Goal: Use online tool/utility: Utilize a website feature to perform a specific function

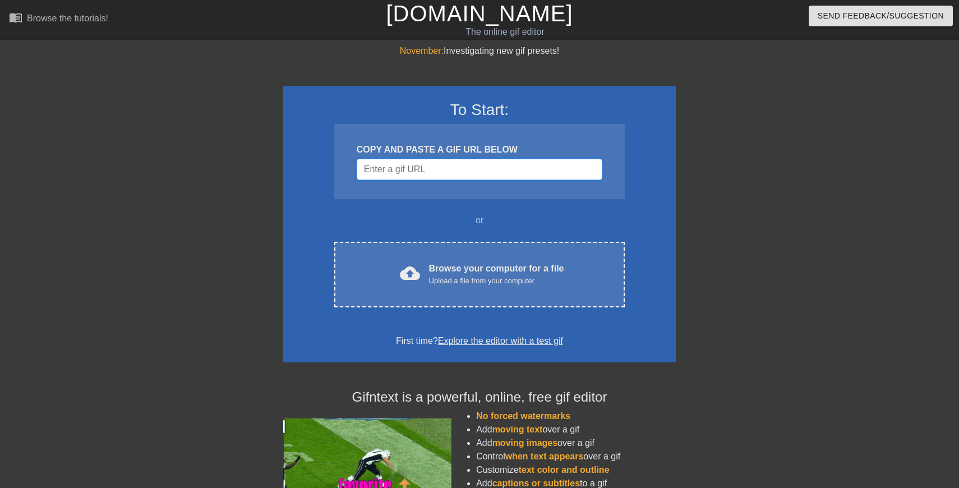
click at [403, 171] on input "Username" at bounding box center [480, 169] width 246 height 21
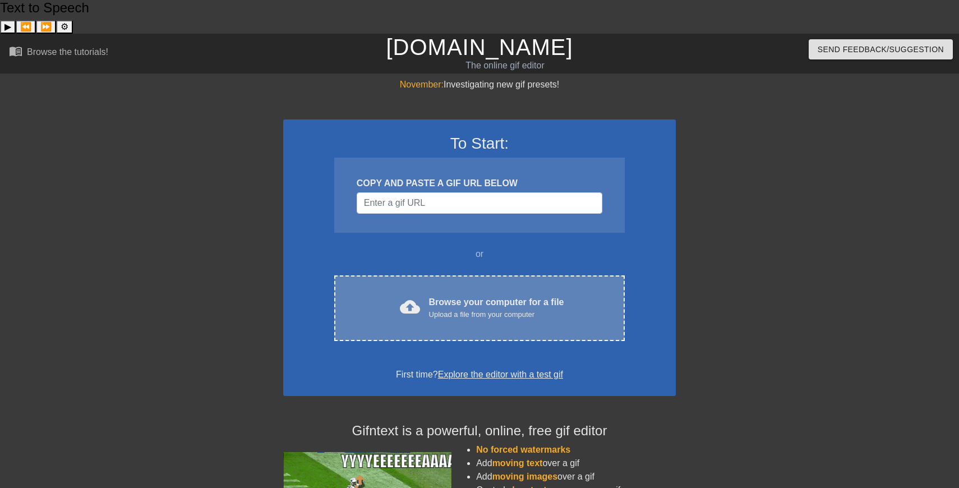
click at [466, 296] on div "Browse your computer for a file Upload a file from your computer" at bounding box center [496, 308] width 135 height 25
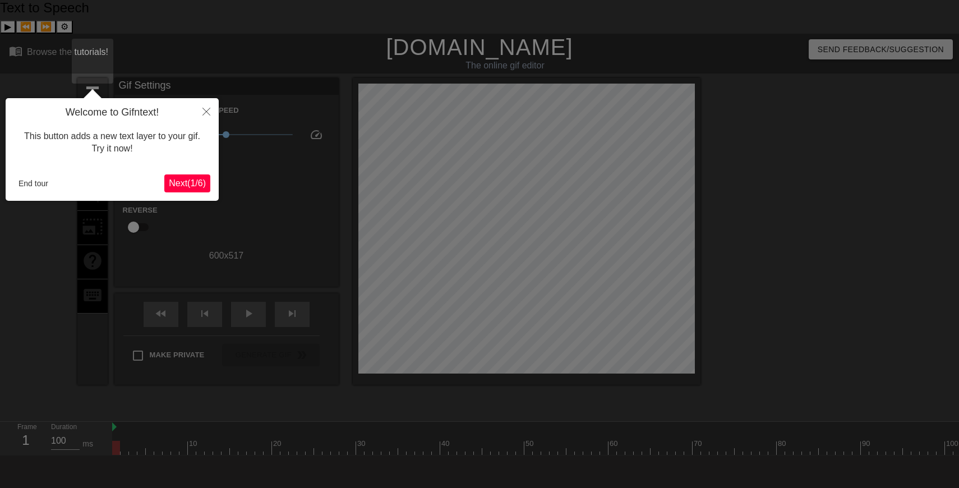
scroll to position [12, 0]
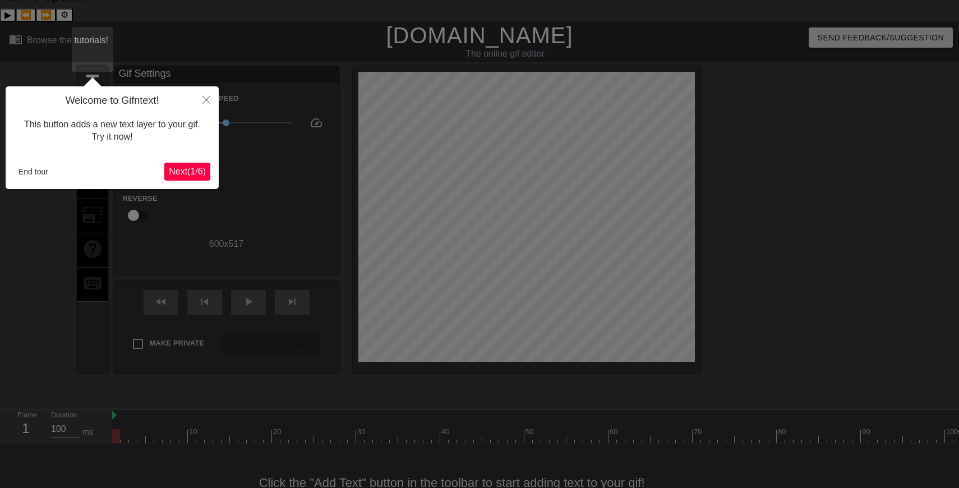
click at [193, 169] on span "Next ( 1 / 6 )" at bounding box center [187, 172] width 37 height 10
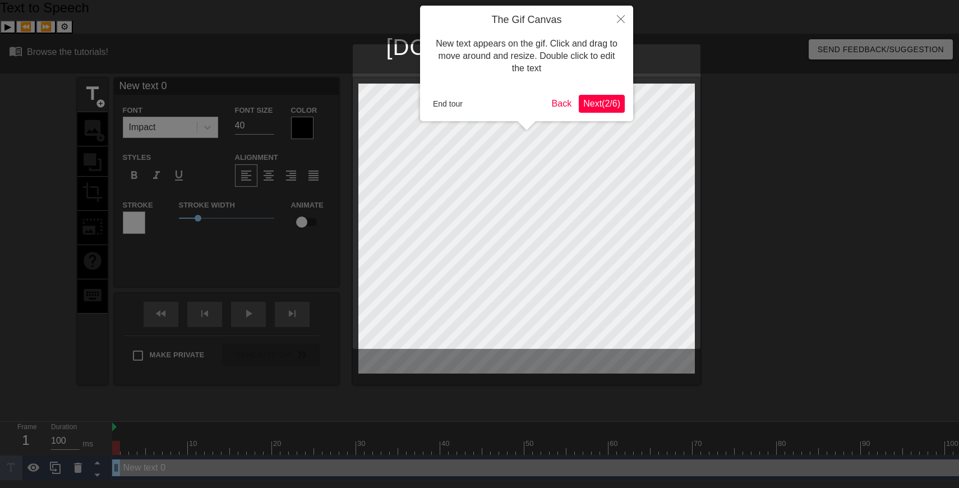
scroll to position [0, 0]
click at [620, 17] on icon "Close" at bounding box center [621, 19] width 8 height 8
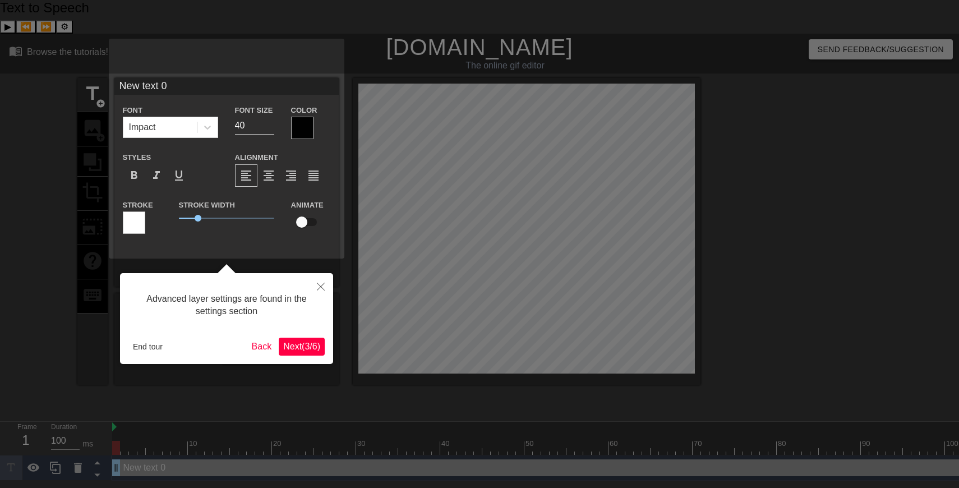
click at [314, 341] on button "Next ( 3 / 6 )" at bounding box center [302, 347] width 46 height 18
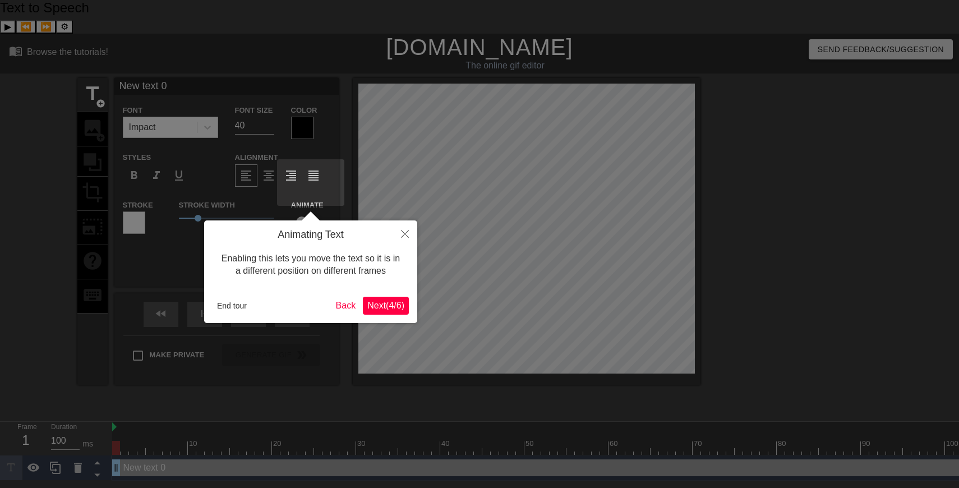
click at [387, 304] on span "Next ( 4 / 6 )" at bounding box center [386, 306] width 37 height 10
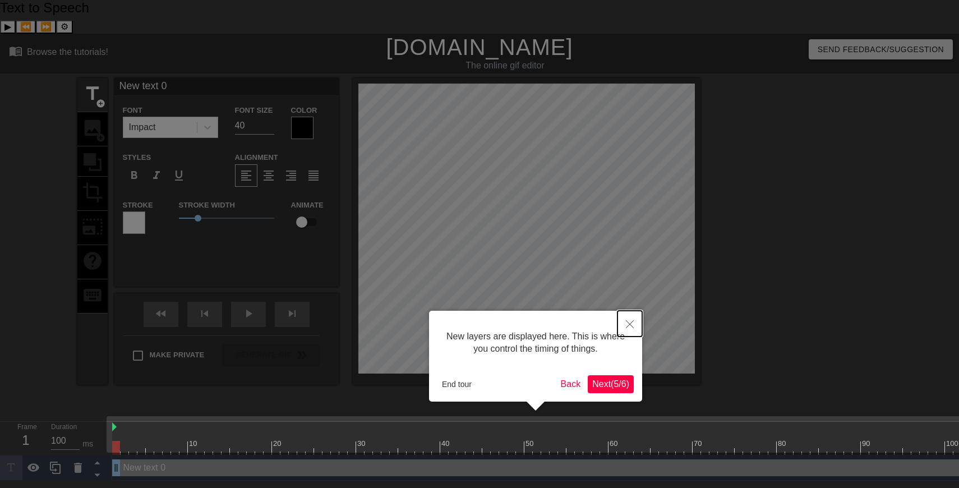
click at [627, 323] on icon "Close" at bounding box center [630, 324] width 8 height 8
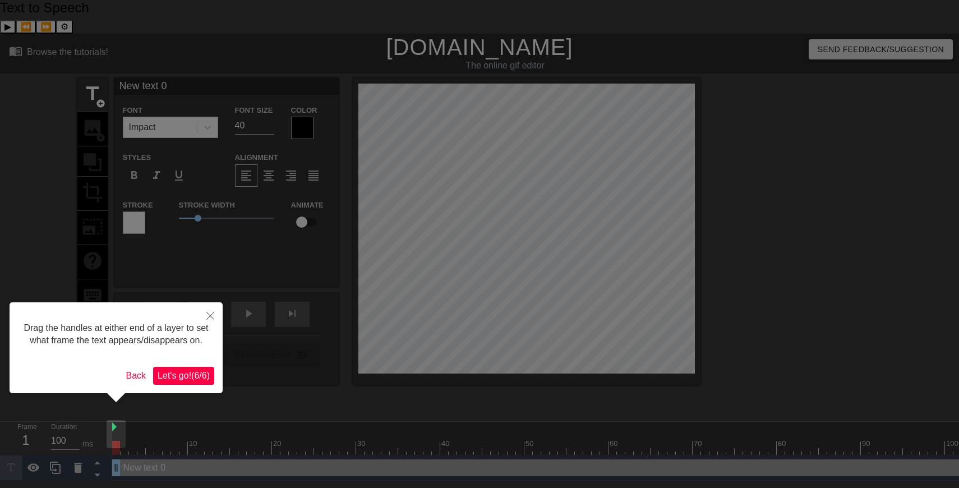
click at [173, 380] on span "Let's go! ( 6 / 6 )" at bounding box center [184, 376] width 52 height 10
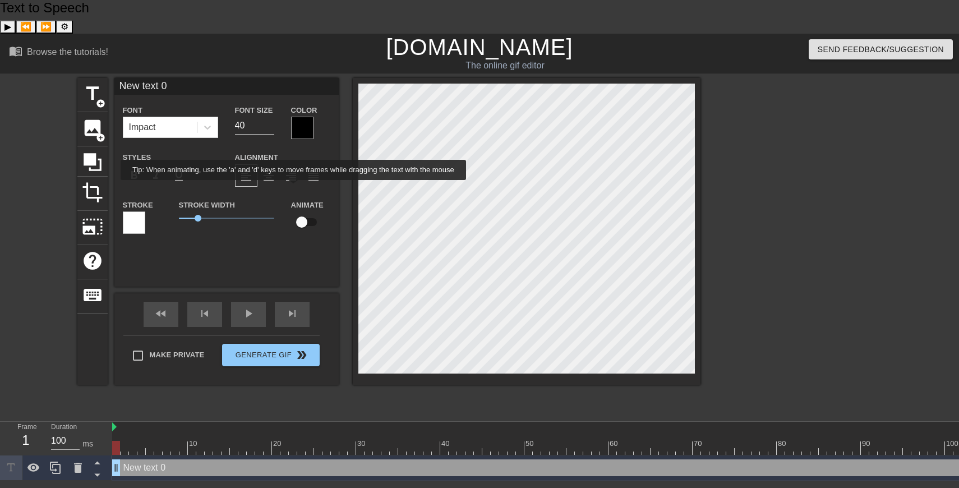
click at [303, 212] on input "checkbox" at bounding box center [302, 222] width 64 height 21
checkbox input "true"
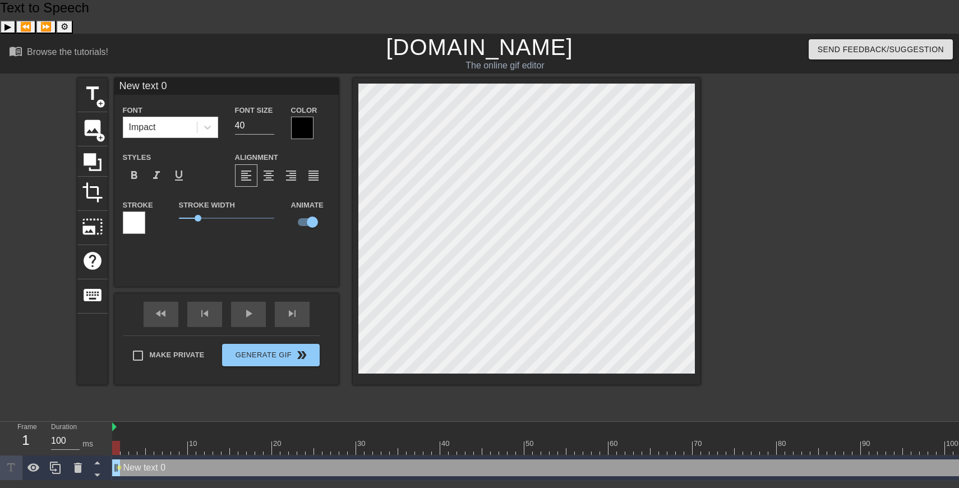
scroll to position [0, 2]
type input "a"
type textarea "a"
type input "az"
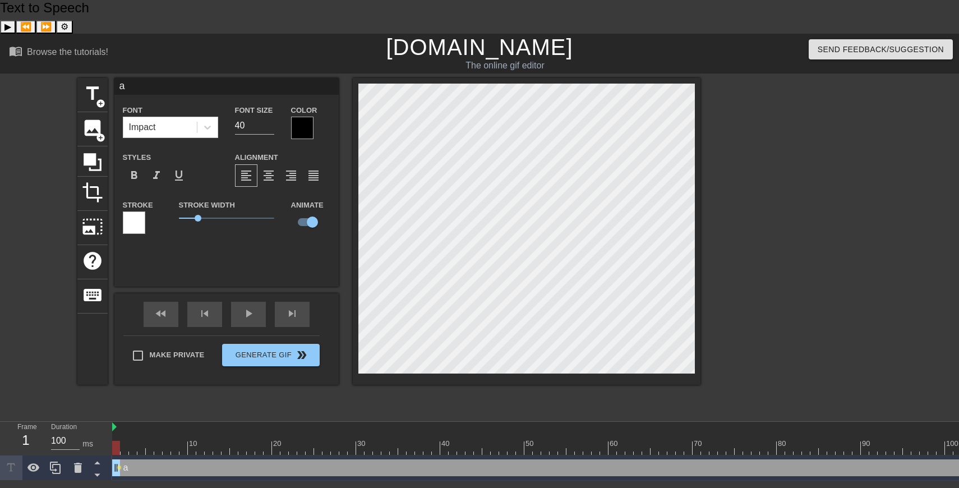
type textarea "az"
type input "azz"
type textarea "azz"
type input "azzi"
type textarea "azzi"
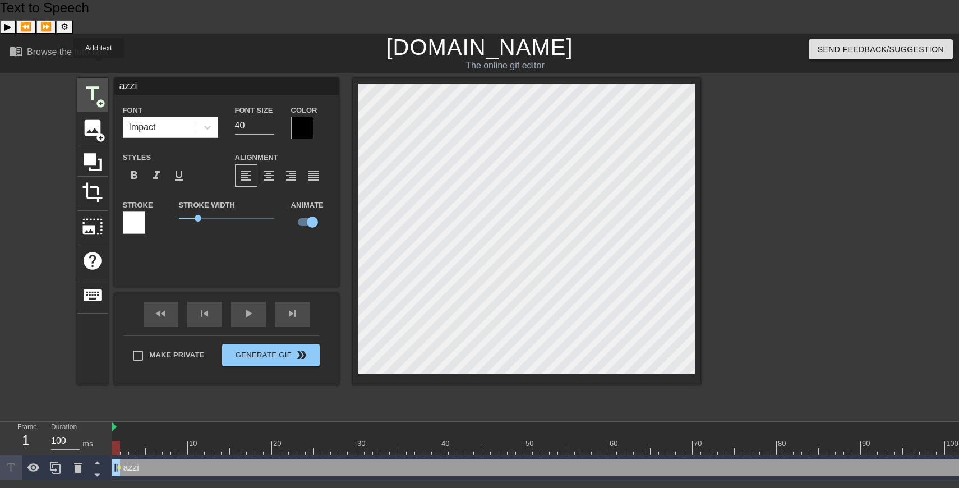
click at [99, 99] on span "add_circle" at bounding box center [101, 104] width 10 height 10
type input "New text 1"
checkbox input "false"
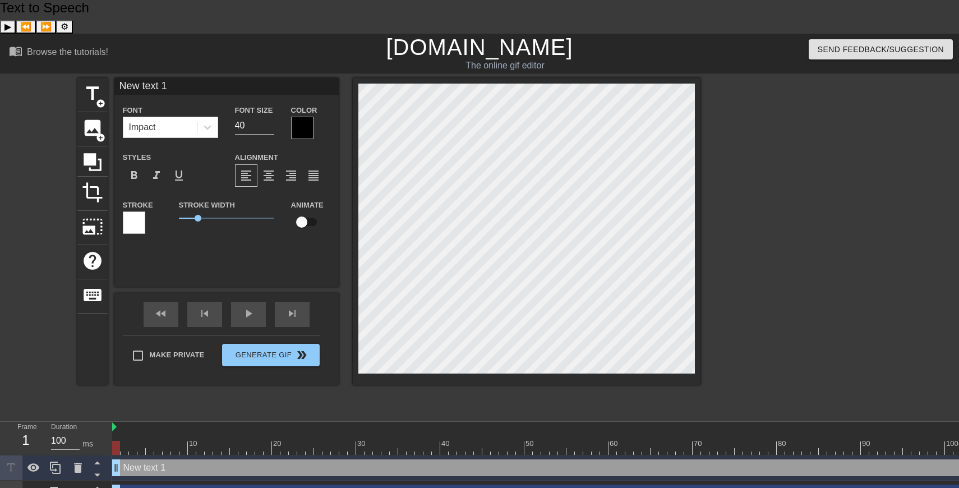
scroll to position [0, 1]
type input "g"
type textarea "g"
type input "ge"
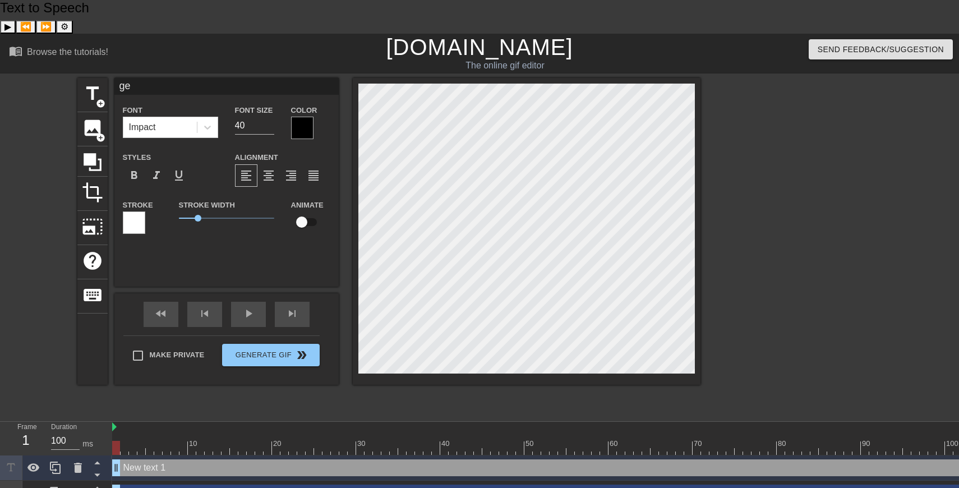
type textarea "ge"
type input "gen"
type textarea "gen"
type input "geno"
type textarea "geno"
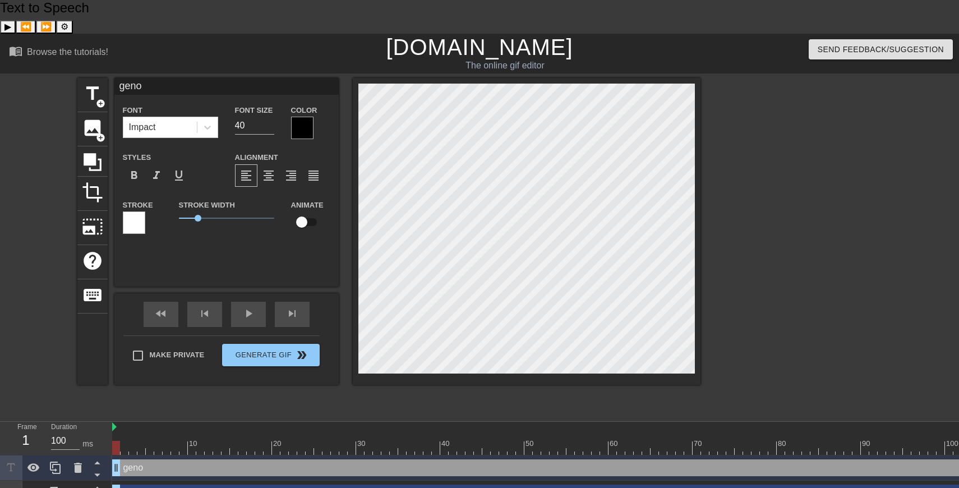
click at [733, 304] on div at bounding box center [798, 246] width 168 height 337
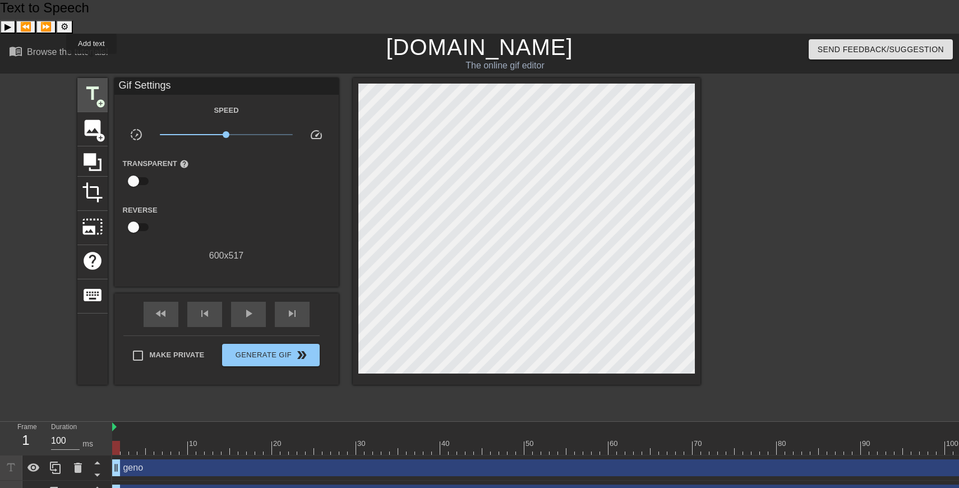
click at [95, 83] on span "title" at bounding box center [92, 93] width 21 height 21
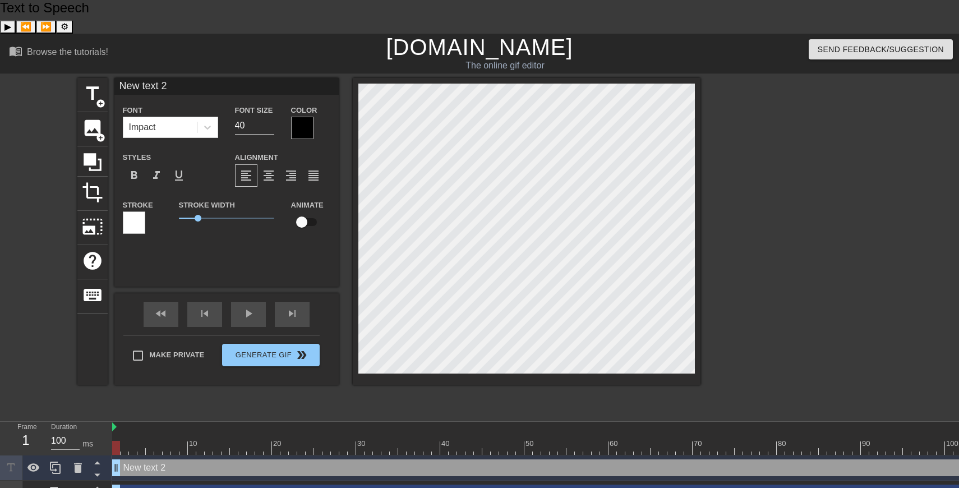
scroll to position [0, 2]
type input "e"
type textarea "e"
type input "ev"
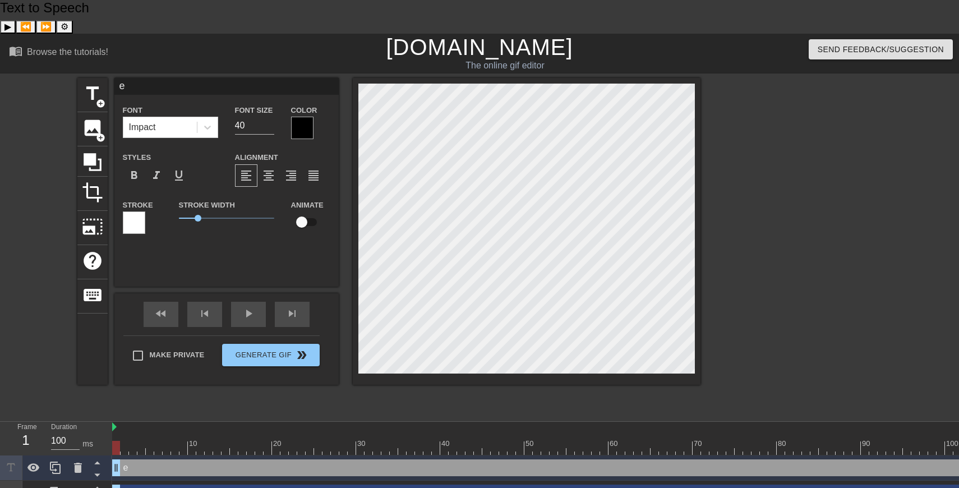
type textarea "ev"
type input "eve"
type textarea "eve"
type input "ever"
type textarea "ever"
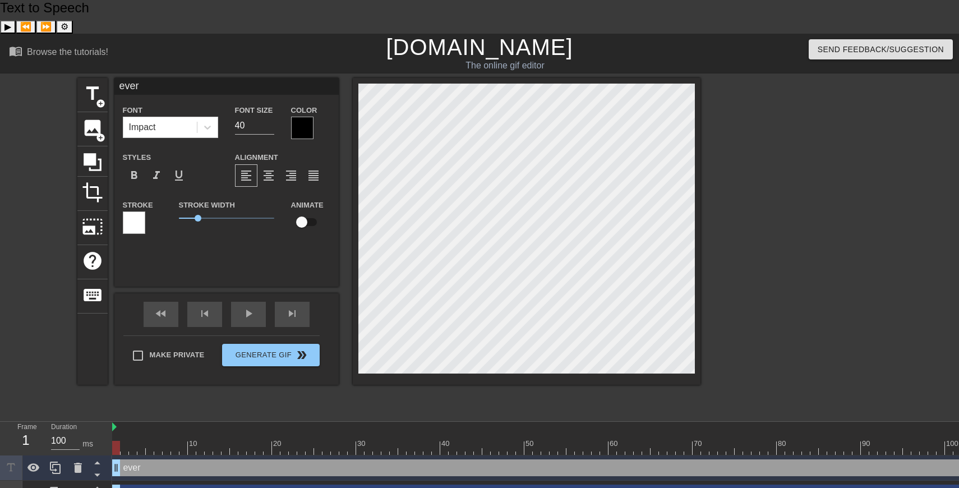
type input "every"
type textarea "every"
type input "every"
type textarea "every"
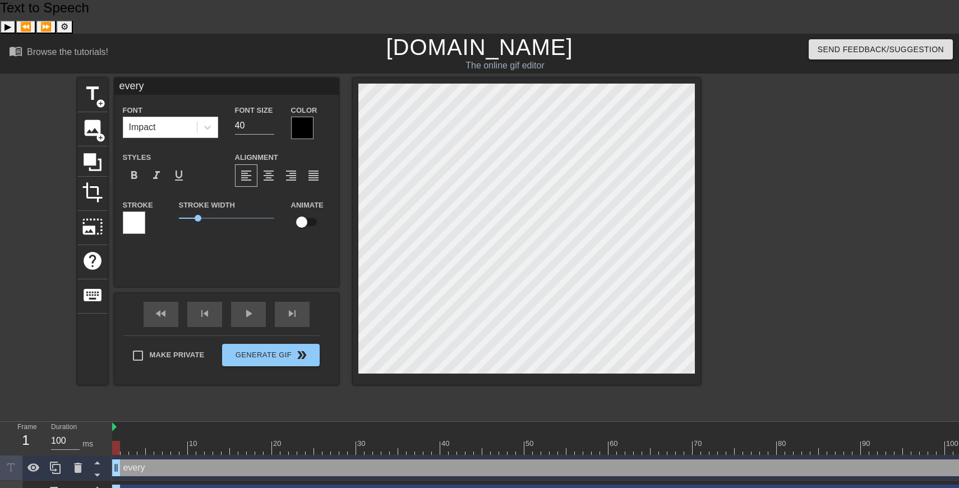
type input "every u"
type textarea "every u"
type input "every uc"
type textarea "every uc"
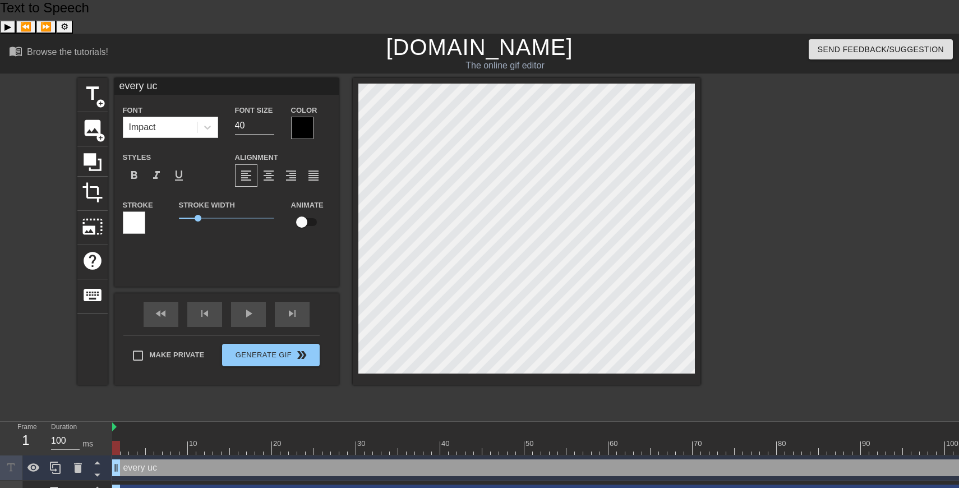
type input "every u"
type textarea "every u"
type input "every"
type textarea "every"
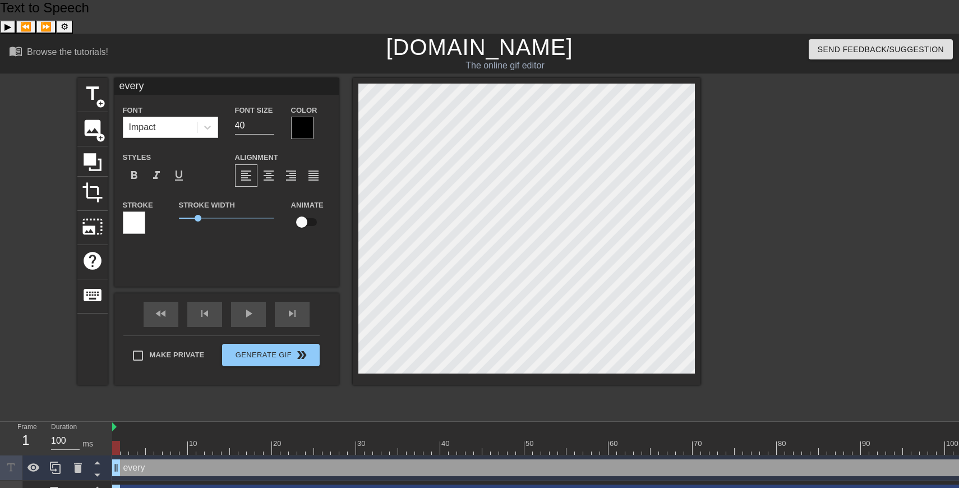
type input "every"
type textarea "every"
type input "everyo"
type textarea "everyo"
type input "everyon"
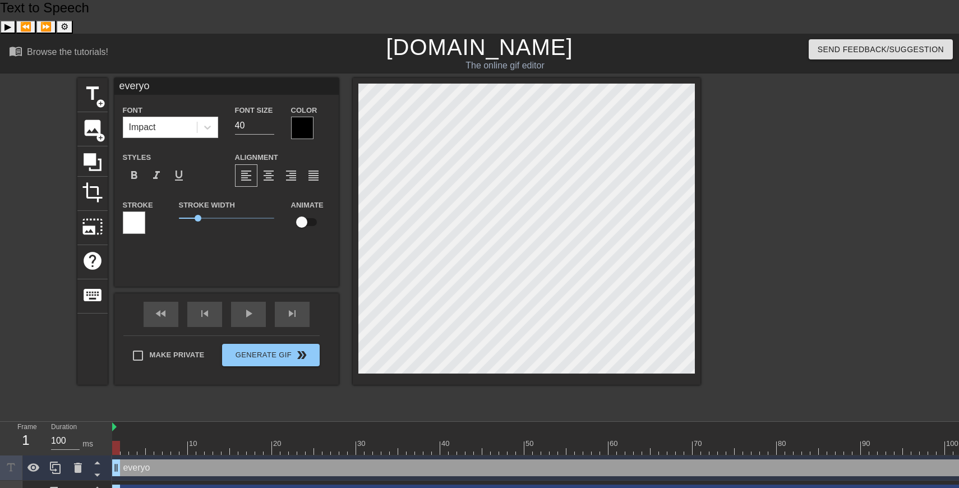
type textarea "everyon"
type input "everyone"
type textarea "everyone"
type input "everyone"
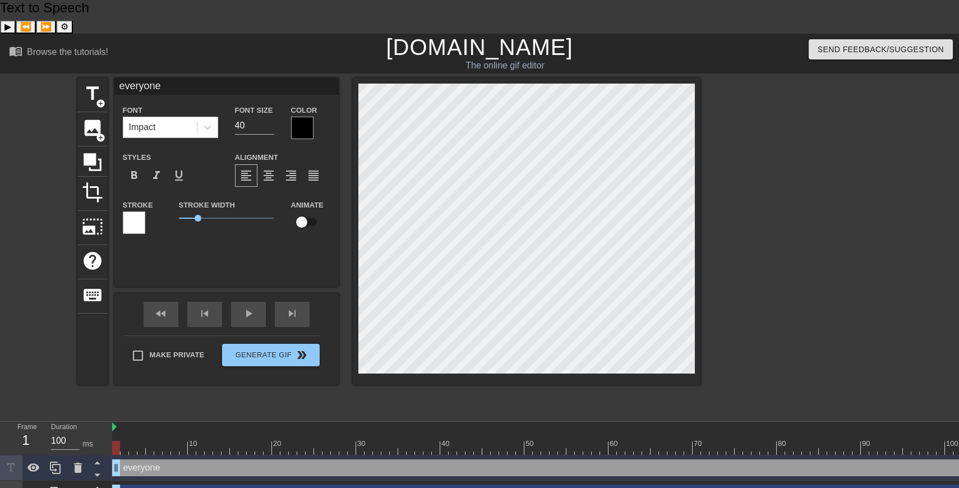
type textarea "everyone"
type input "everyonee"
type textarea "everyone e"
type input "everyonees"
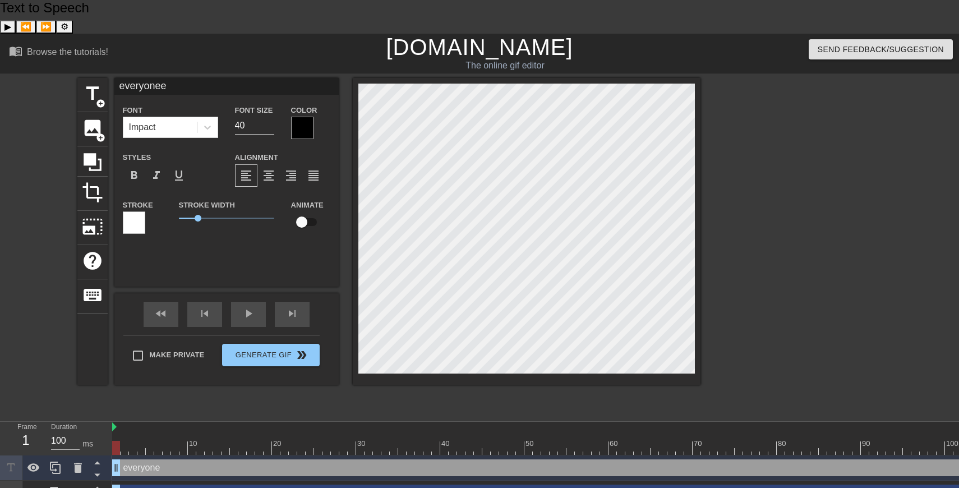
type textarea "everyone es"
type input "everyonee"
type textarea "everyone e"
type input "everyoneel"
type textarea "everyone el"
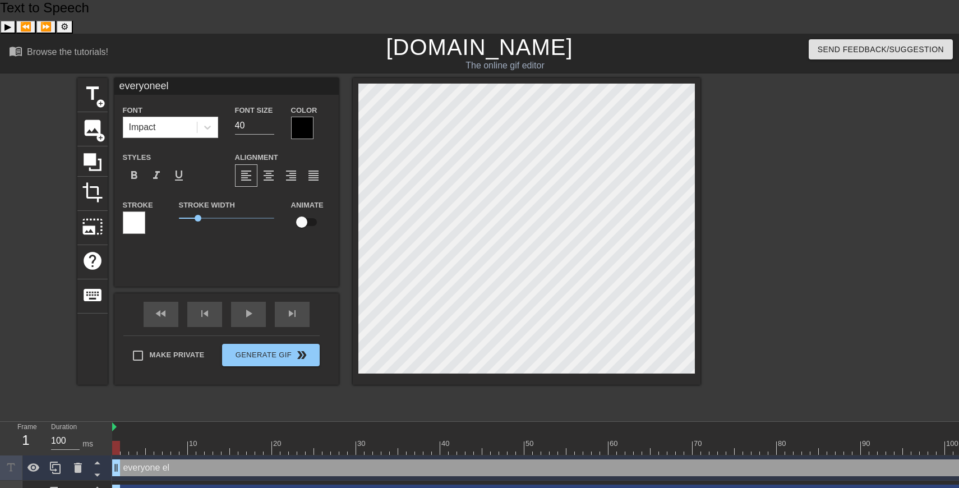
type input "everyoneels"
type textarea "everyone els"
type input "everyoneelse"
type textarea "everyone else"
click at [273, 169] on span "format_align_center" at bounding box center [268, 175] width 13 height 13
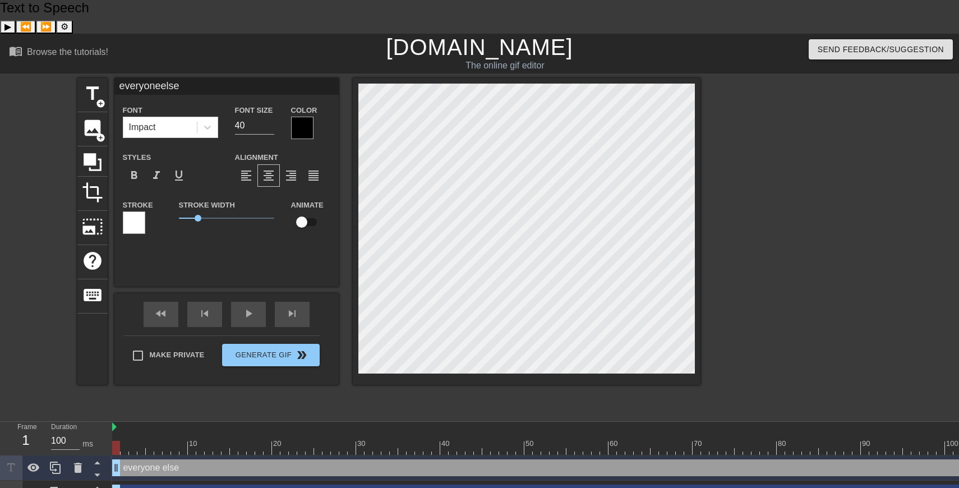
click at [305, 212] on input "checkbox" at bounding box center [302, 222] width 64 height 21
checkbox input "true"
type input "geno"
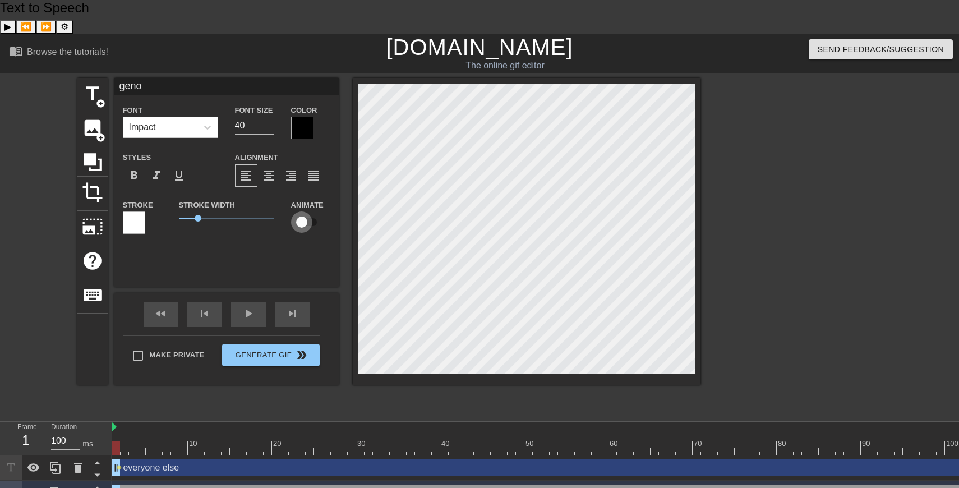
click at [305, 212] on input "checkbox" at bounding box center [302, 222] width 64 height 21
checkbox input "true"
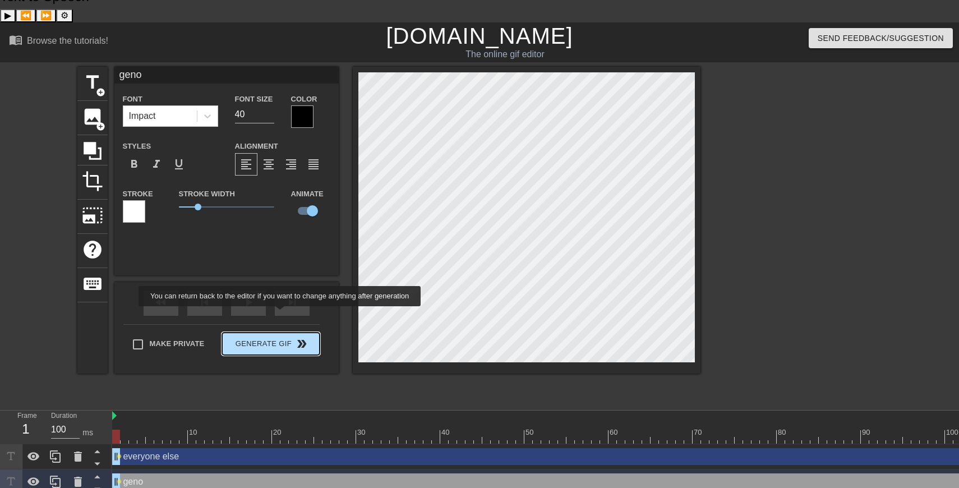
click at [287, 337] on span "Generate Gif double_arrow" at bounding box center [271, 343] width 88 height 13
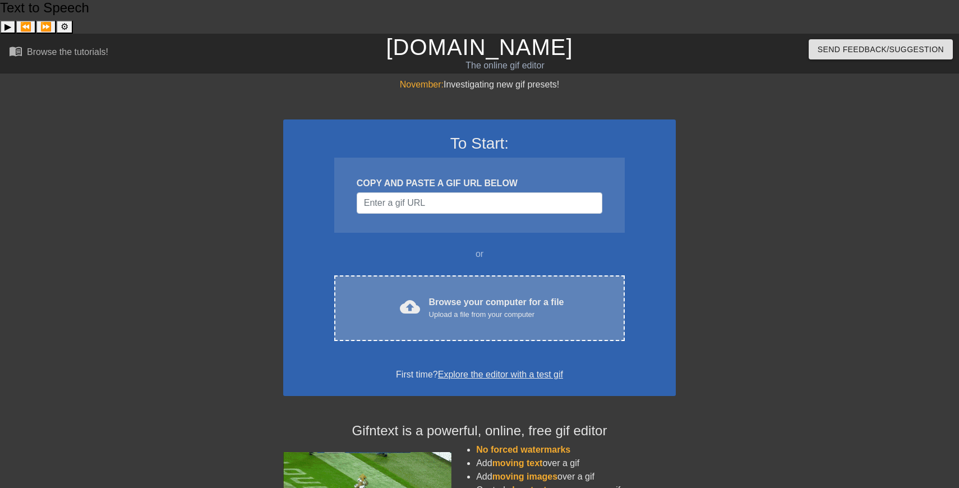
click at [405, 275] on div "cloud_upload Browse your computer for a file Upload a file from your computer C…" at bounding box center [479, 308] width 291 height 66
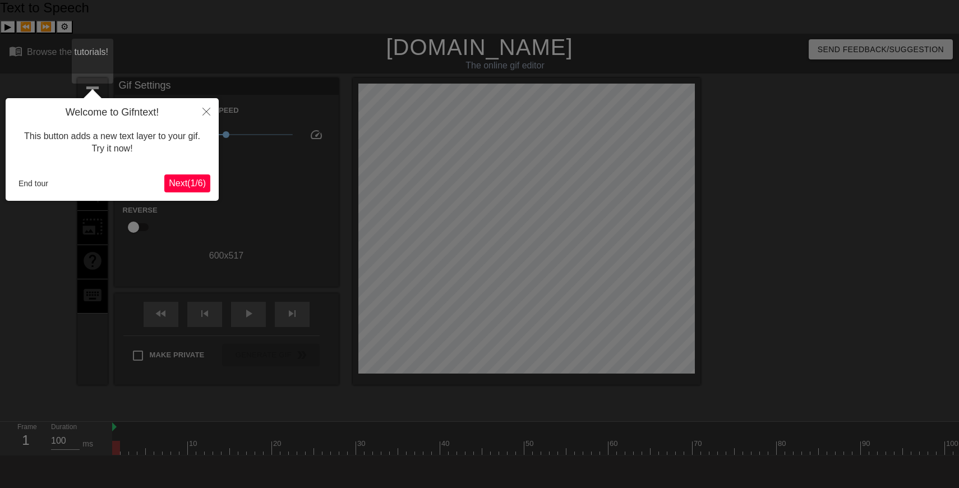
scroll to position [12, 0]
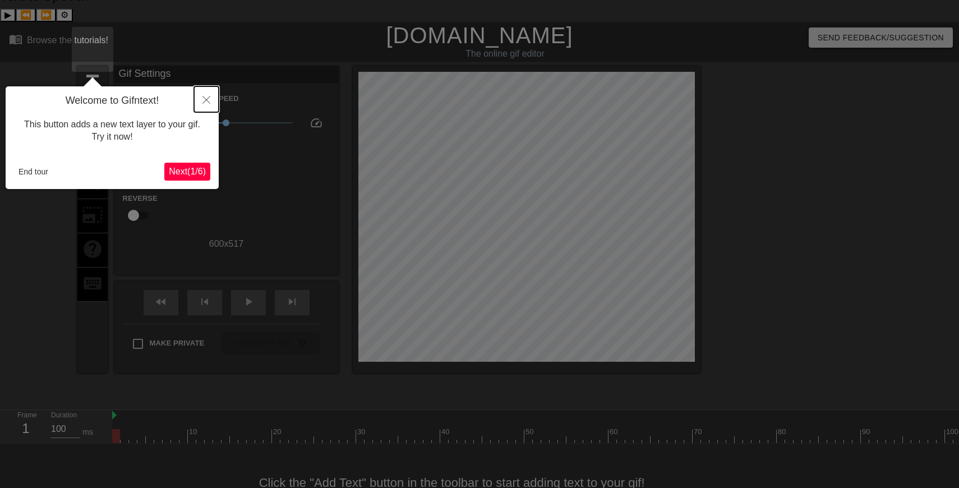
click at [213, 98] on button "Close" at bounding box center [206, 99] width 25 height 26
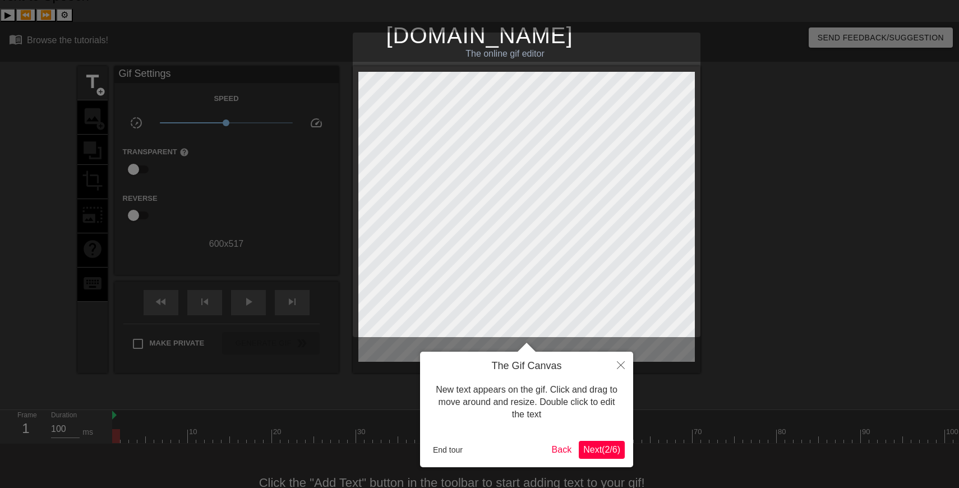
scroll to position [0, 0]
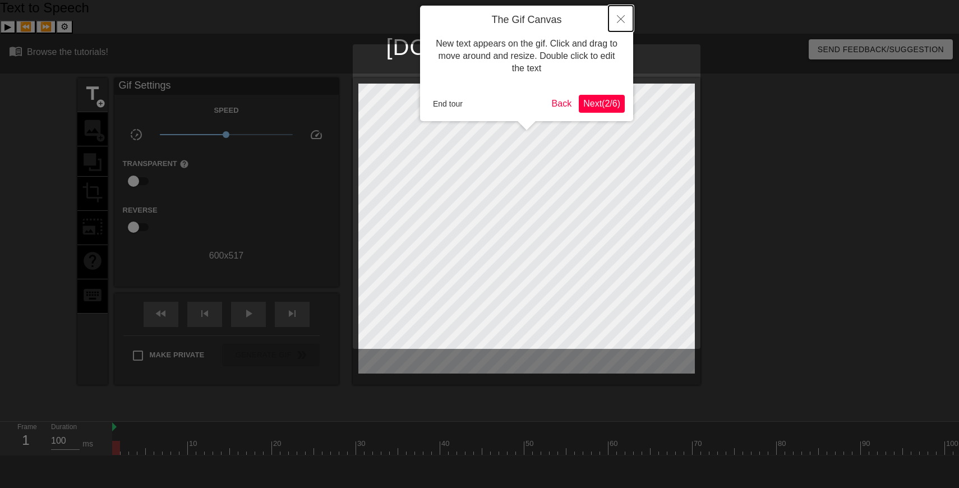
click at [618, 17] on icon "Close" at bounding box center [621, 19] width 8 height 8
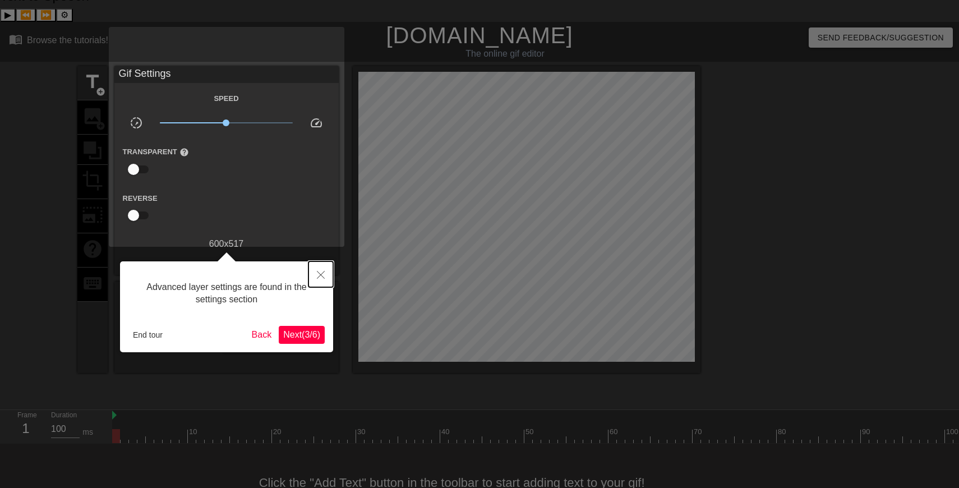
click at [321, 273] on icon "Close" at bounding box center [321, 275] width 8 height 8
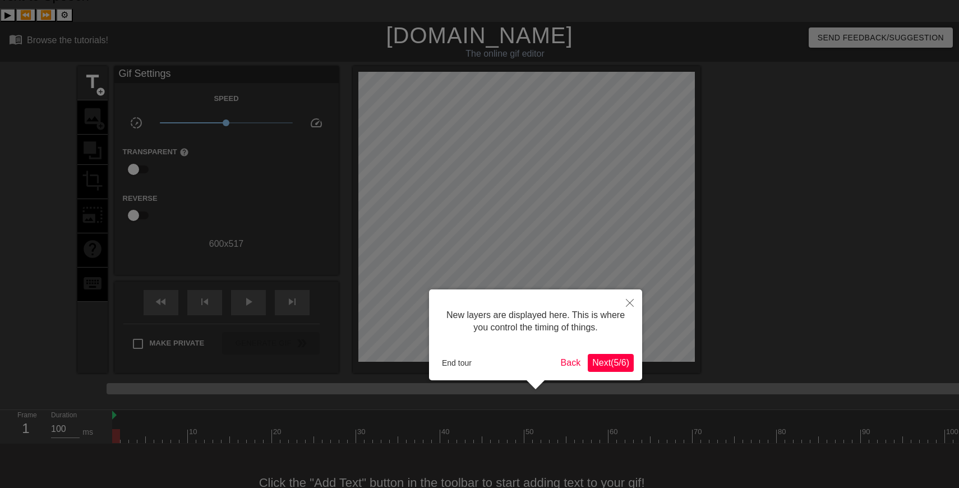
click at [620, 365] on span "Next ( 5 / 6 )" at bounding box center [610, 363] width 37 height 10
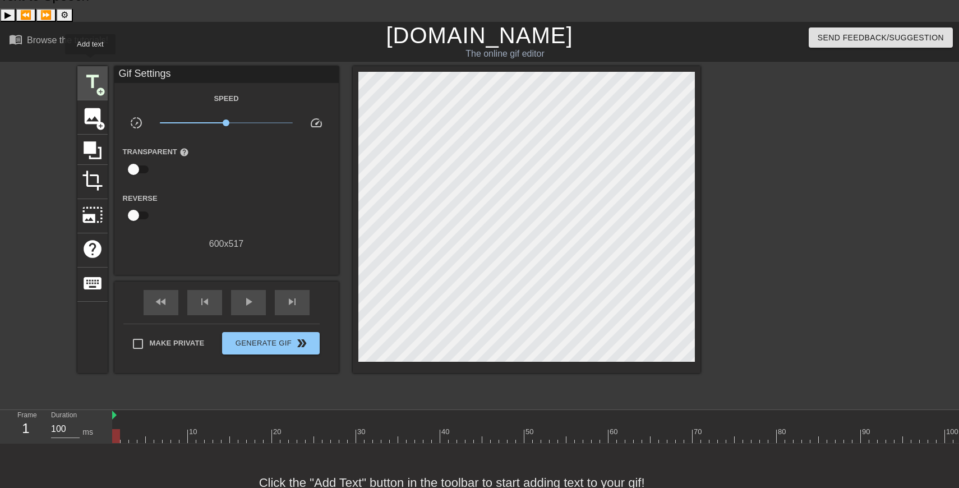
click at [91, 66] on div "title add_circle" at bounding box center [92, 83] width 30 height 34
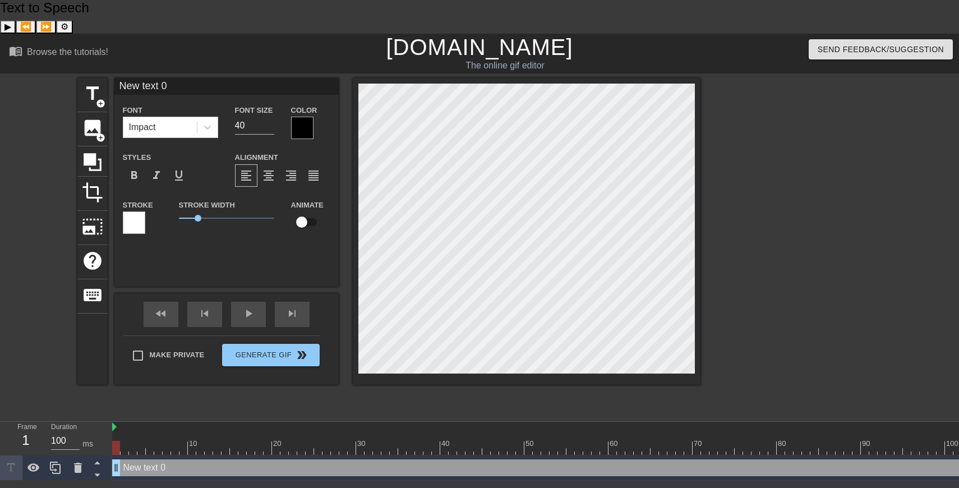
scroll to position [0, 1]
type input "a"
type textarea "a"
type input "az"
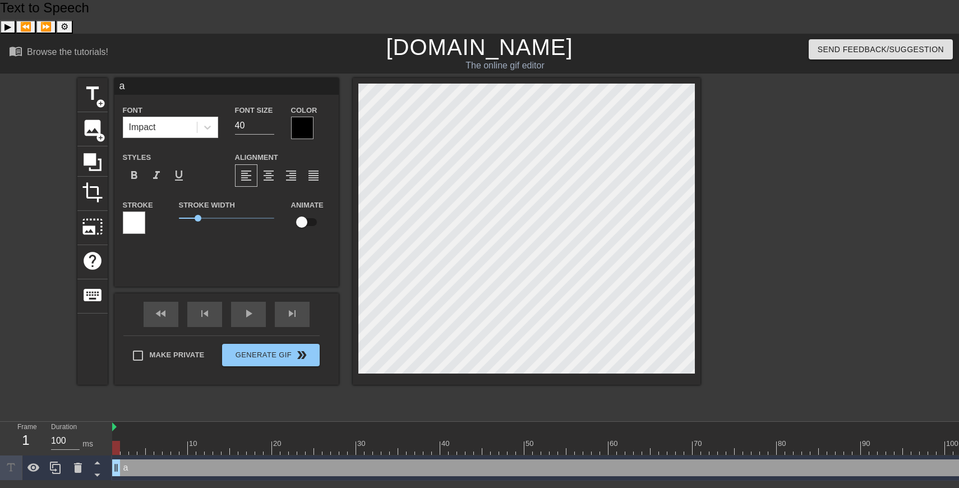
type textarea "az"
type input "azz"
type textarea "azz"
type input "azzi"
type textarea "azzi"
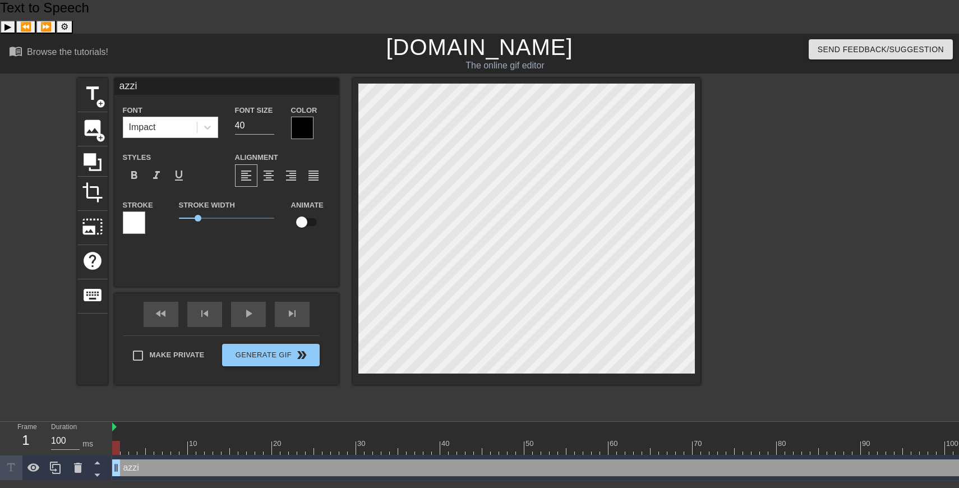
click at [305, 212] on input "checkbox" at bounding box center [302, 222] width 64 height 21
checkbox input "true"
click at [97, 99] on span "add_circle" at bounding box center [101, 104] width 10 height 10
type input "New text 1"
checkbox input "false"
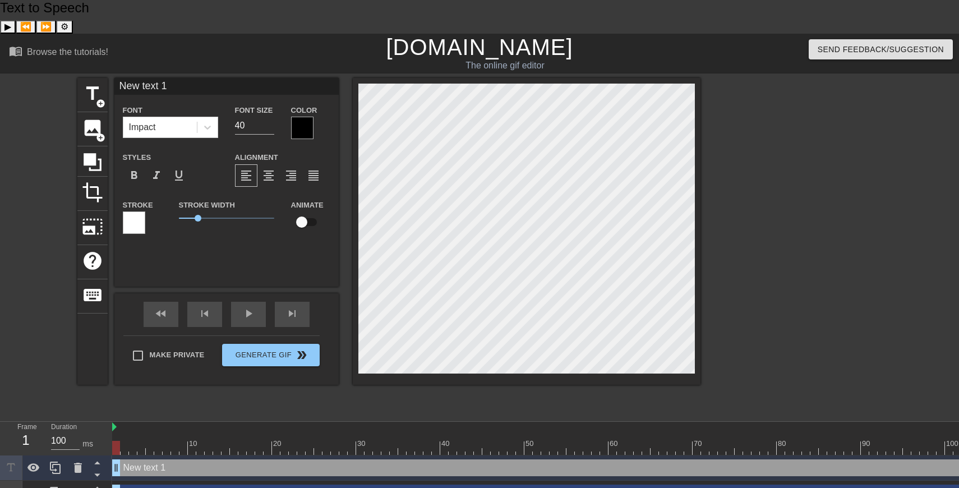
scroll to position [0, 2]
type input "g"
type textarea "g"
type input "ge"
type textarea "ge"
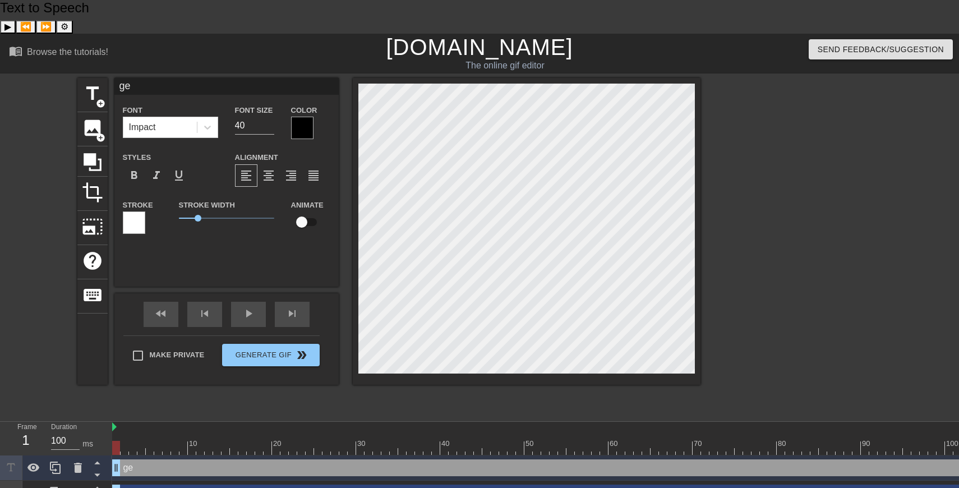
type input "gen"
type textarea "gen"
type input "geno"
type textarea "geno"
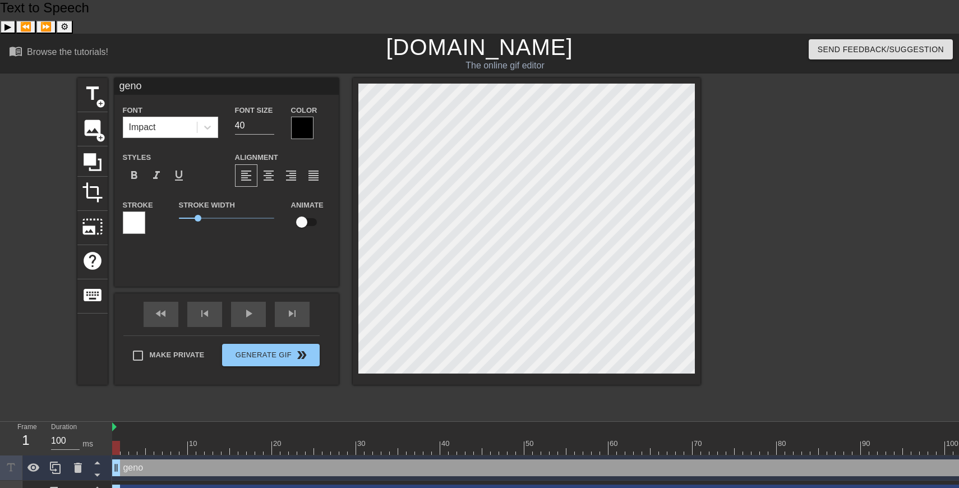
click at [169, 485] on div "azzi drag_handle drag_handle" at bounding box center [549, 493] width 875 height 17
type input "azzi"
checkbox input "true"
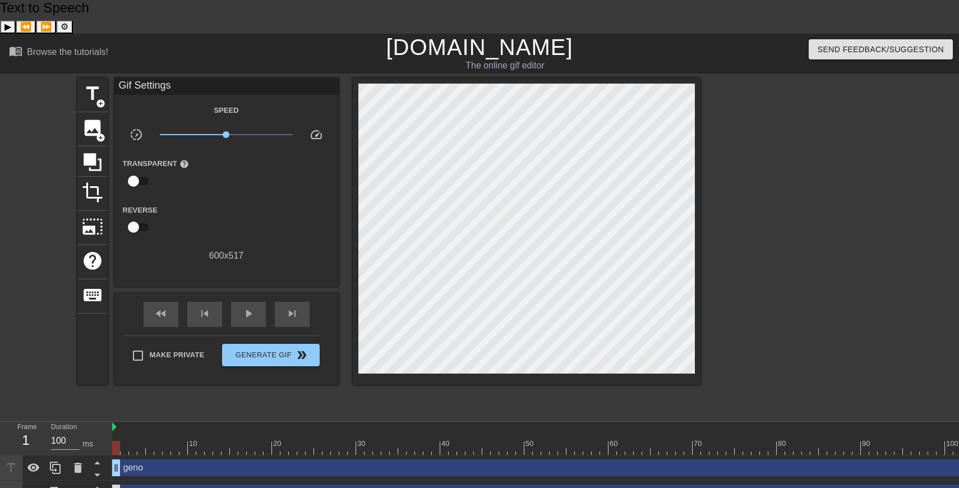
click at [124, 485] on div "azzi drag_handle drag_handle lens" at bounding box center [549, 493] width 875 height 17
click at [192, 441] on div at bounding box center [549, 448] width 875 height 14
click at [192, 441] on div at bounding box center [192, 448] width 8 height 14
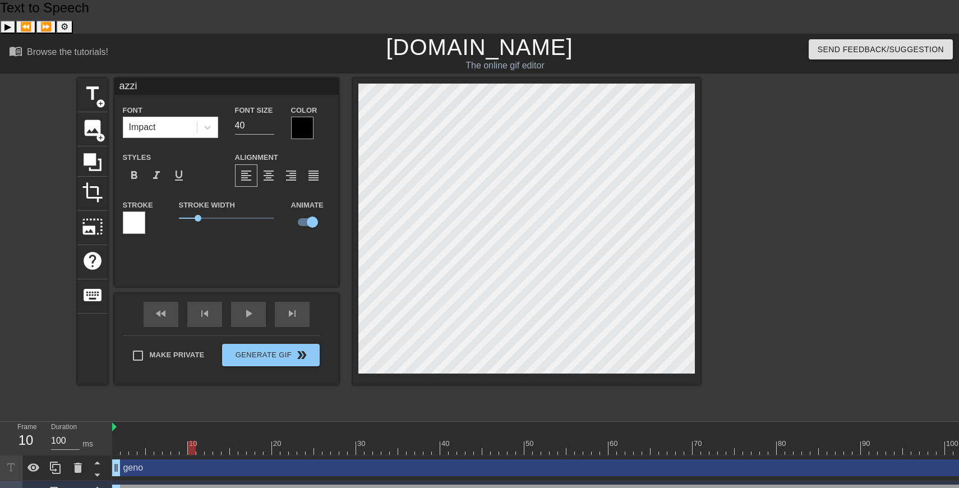
click at [213, 441] on div at bounding box center [549, 448] width 875 height 14
click at [209, 441] on div at bounding box center [549, 448] width 875 height 14
drag, startPoint x: 213, startPoint y: 414, endPoint x: 229, endPoint y: 414, distance: 15.7
click at [229, 441] on div at bounding box center [549, 448] width 875 height 14
drag, startPoint x: 231, startPoint y: 414, endPoint x: 251, endPoint y: 416, distance: 20.3
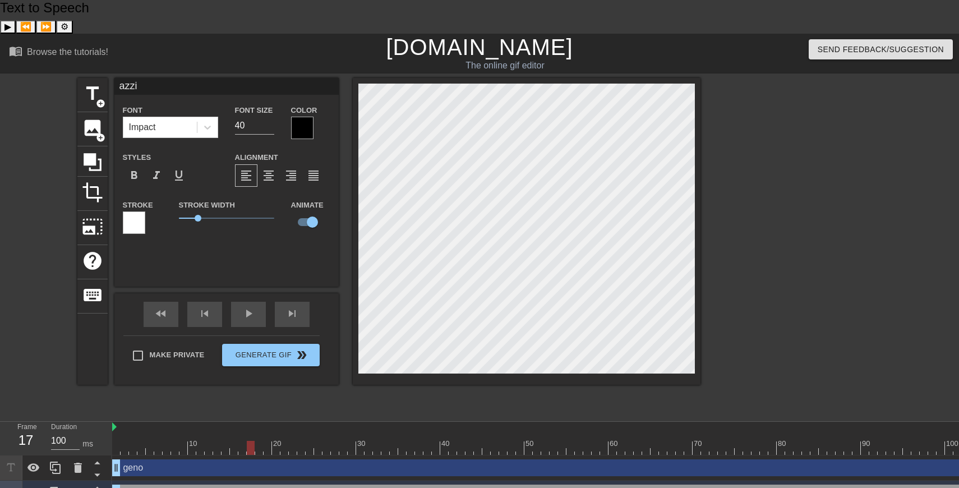
click at [251, 441] on div at bounding box center [549, 448] width 875 height 14
drag, startPoint x: 252, startPoint y: 415, endPoint x: 303, endPoint y: 415, distance: 51.1
click at [303, 441] on div at bounding box center [301, 448] width 8 height 14
drag, startPoint x: 304, startPoint y: 415, endPoint x: 368, endPoint y: 411, distance: 64.1
click at [369, 441] on div at bounding box center [369, 448] width 8 height 14
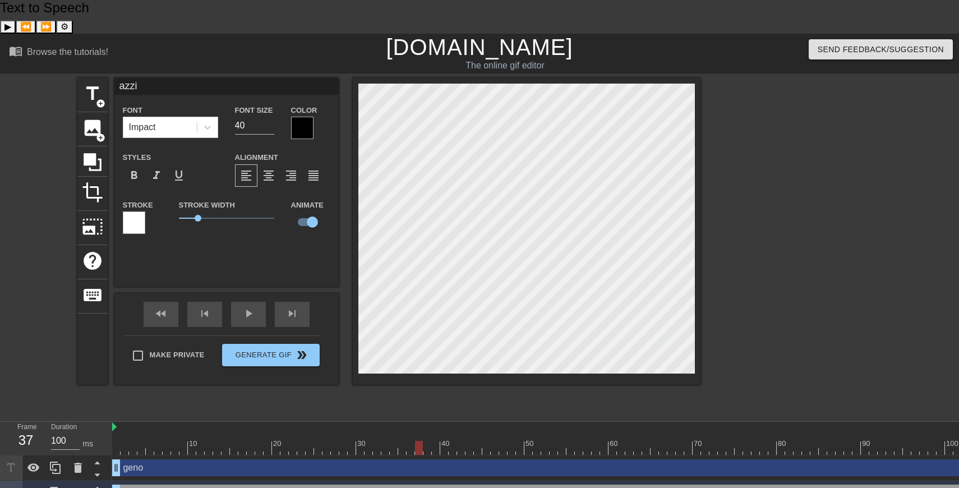
drag, startPoint x: 368, startPoint y: 415, endPoint x: 426, endPoint y: 416, distance: 58.4
click at [423, 441] on div at bounding box center [419, 448] width 8 height 14
drag, startPoint x: 430, startPoint y: 415, endPoint x: 486, endPoint y: 412, distance: 56.2
click at [486, 441] on div at bounding box center [487, 448] width 8 height 14
drag, startPoint x: 489, startPoint y: 409, endPoint x: 518, endPoint y: 412, distance: 29.4
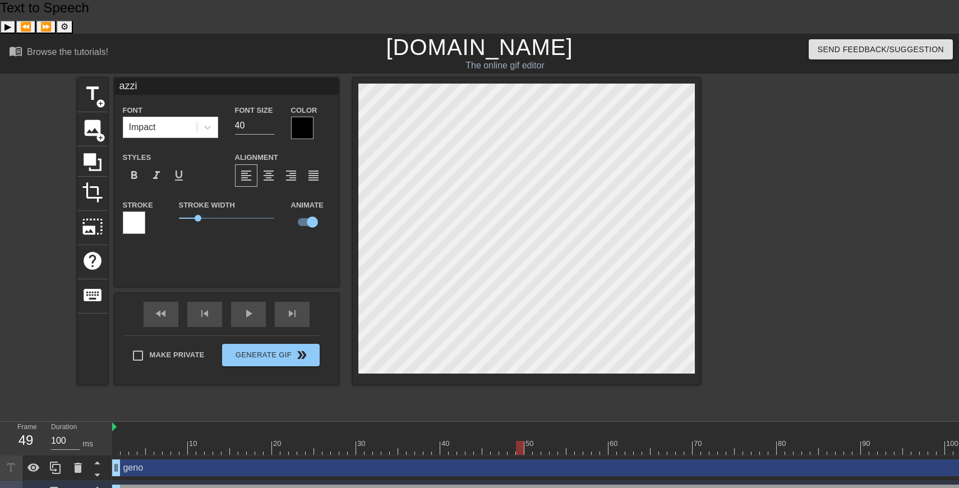
click at [518, 441] on div at bounding box center [520, 448] width 8 height 14
drag, startPoint x: 525, startPoint y: 413, endPoint x: 568, endPoint y: 412, distance: 43.2
click at [568, 441] on div at bounding box center [571, 448] width 8 height 14
click at [557, 378] on div "title add_circle image add_circle crop photo_size_select_large help keyboard az…" at bounding box center [388, 246] width 623 height 337
drag, startPoint x: 575, startPoint y: 408, endPoint x: 623, endPoint y: 417, distance: 49.5
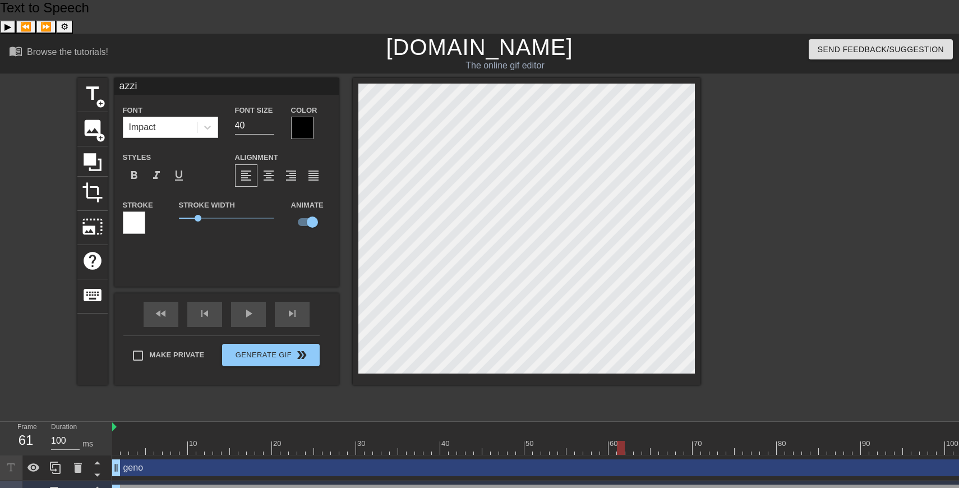
click at [623, 441] on div at bounding box center [549, 448] width 875 height 14
click at [92, 83] on span "title" at bounding box center [92, 93] width 21 height 21
type input "New text 2"
checkbox input "false"
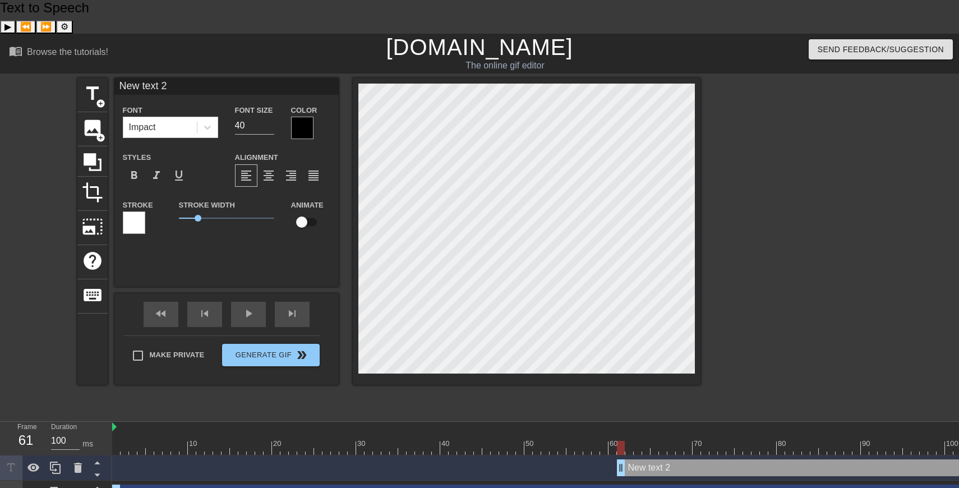
type input "e"
type textarea "e"
type input "eb"
type textarea "eb"
type input "e"
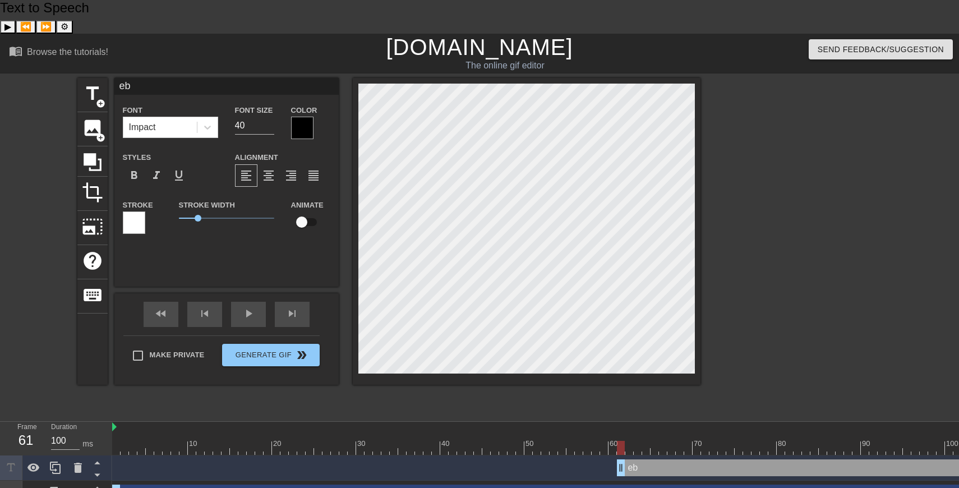
type textarea "e"
type input "azzi"
checkbox input "true"
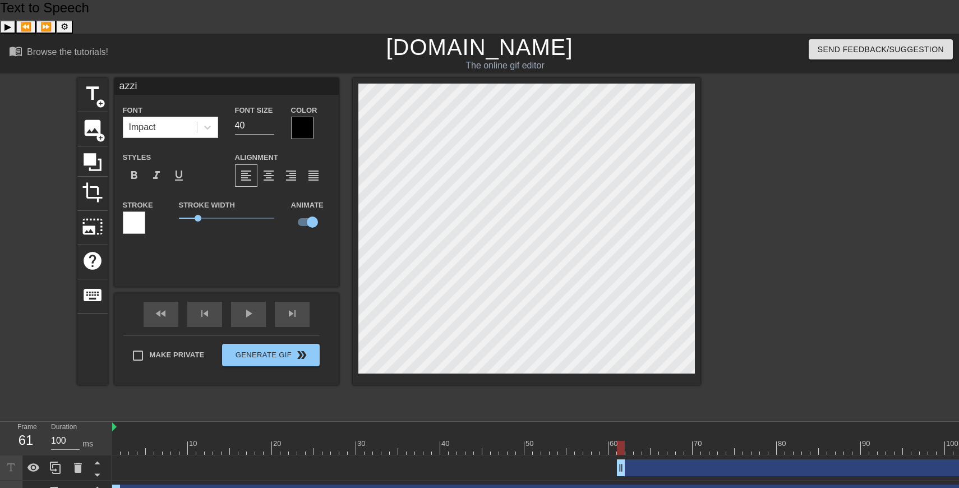
click at [135, 485] on div "geno drag_handle drag_handle" at bounding box center [549, 493] width 875 height 17
type input "geno"
checkbox input "false"
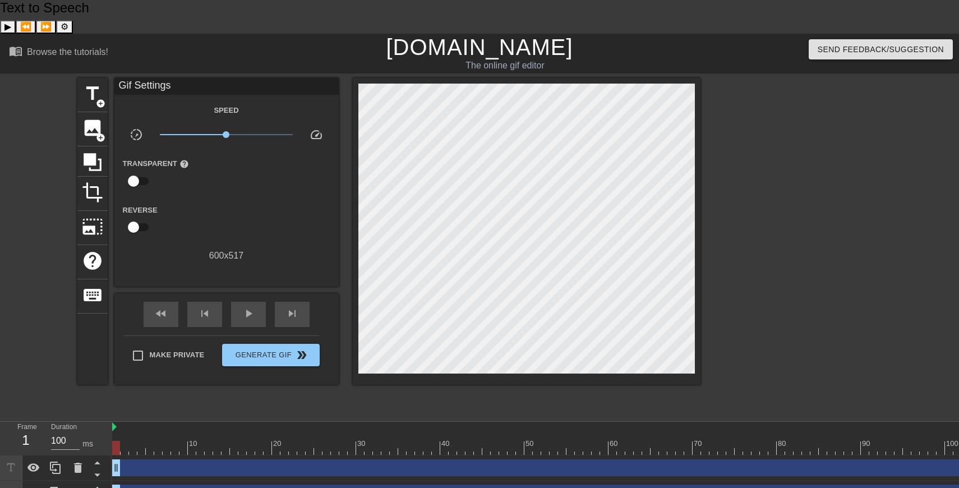
drag, startPoint x: 622, startPoint y: 434, endPoint x: 120, endPoint y: 439, distance: 501.6
click at [111, 438] on div "Frame 1 Duration 100 ms 10 20 30 40 50 60 70 80 90 100 drag_handle drag_handle …" at bounding box center [479, 476] width 959 height 109
click at [100, 99] on span "add_circle" at bounding box center [101, 104] width 10 height 10
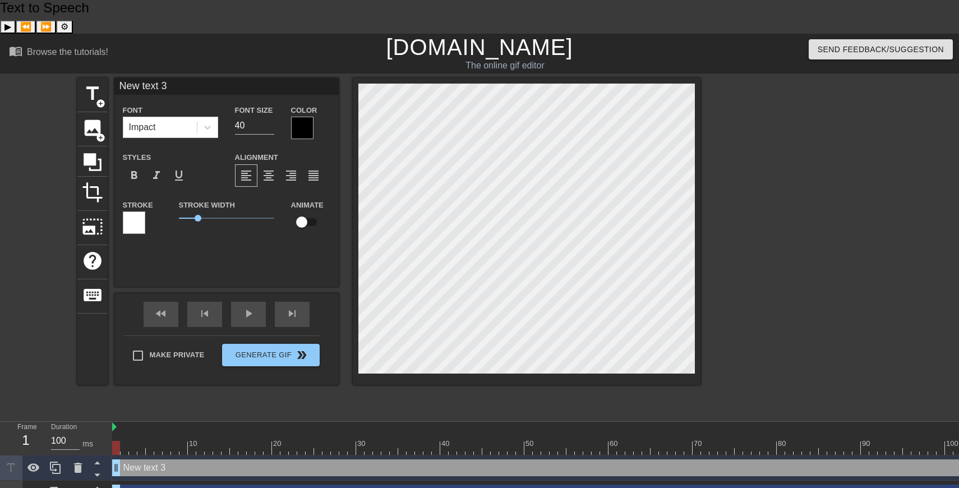
scroll to position [0, 2]
type input "e"
type textarea "e"
type input "ev"
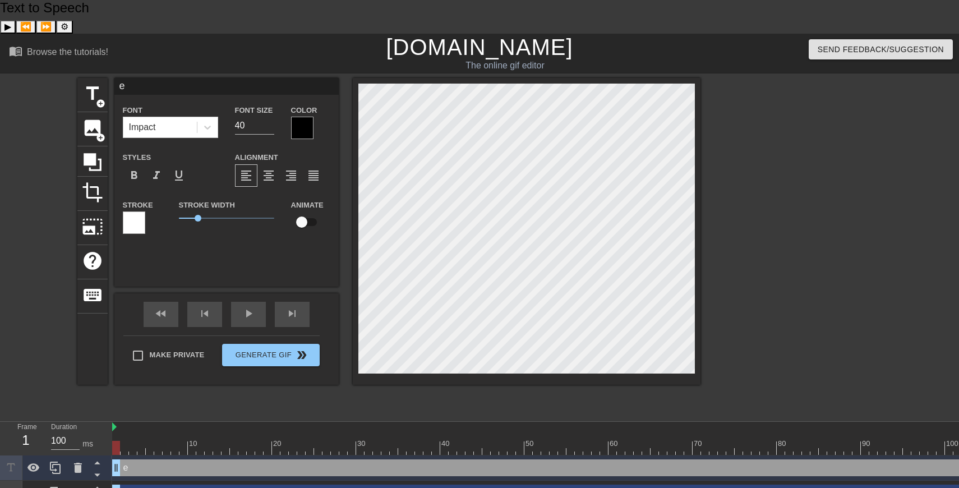
type textarea "ev"
type input "eve"
type textarea "eve"
type input "ever"
type textarea "ever"
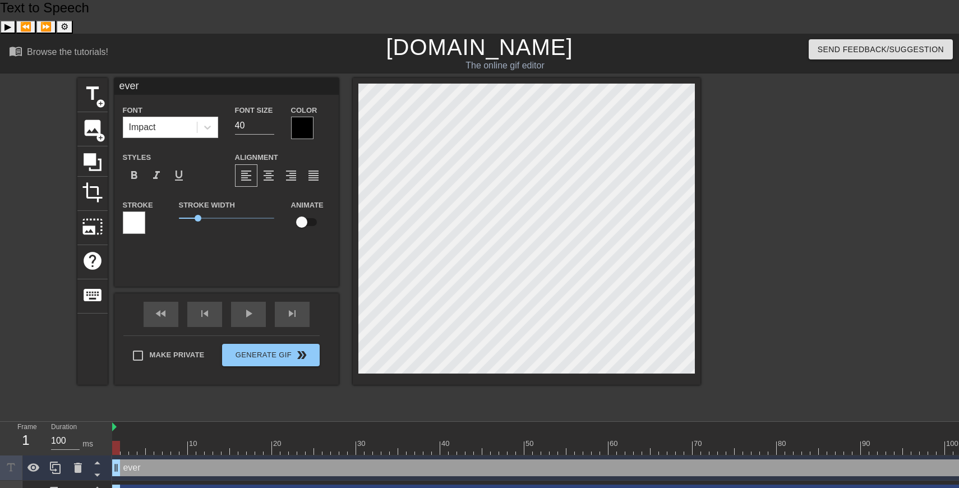
type input "every"
type textarea "every"
type input "everyo"
type textarea "everyo"
type input "everyon"
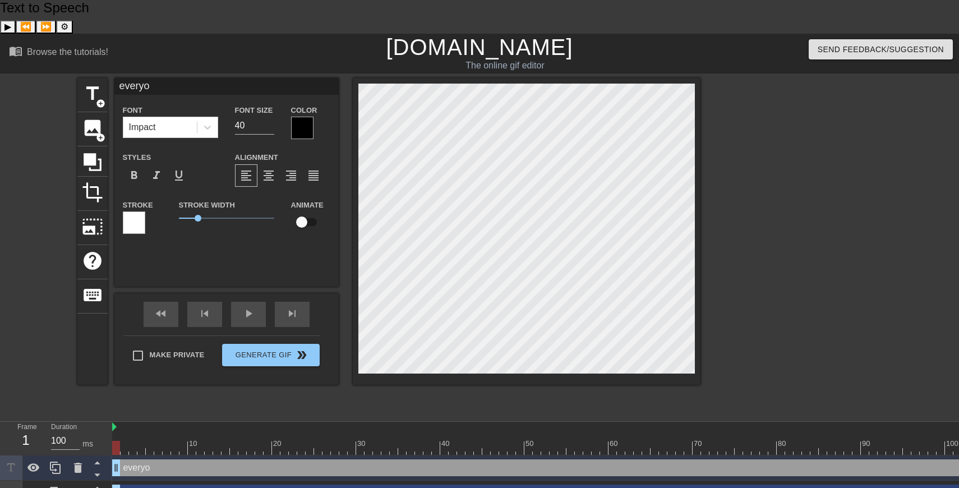
type textarea "everyon"
type input "everyone"
type textarea "everyone"
type input "everyone"
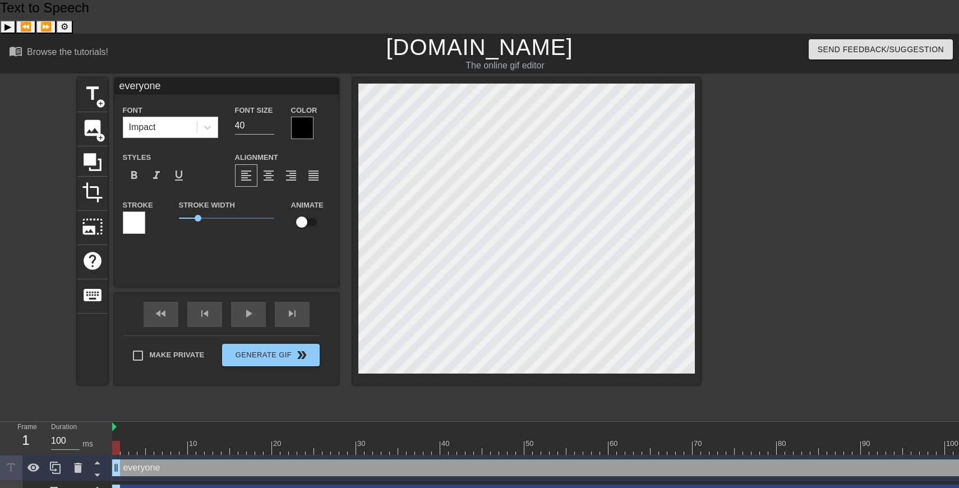
type textarea "everyone"
type input "everyonee"
type textarea "everyone e"
type input "everyoneel"
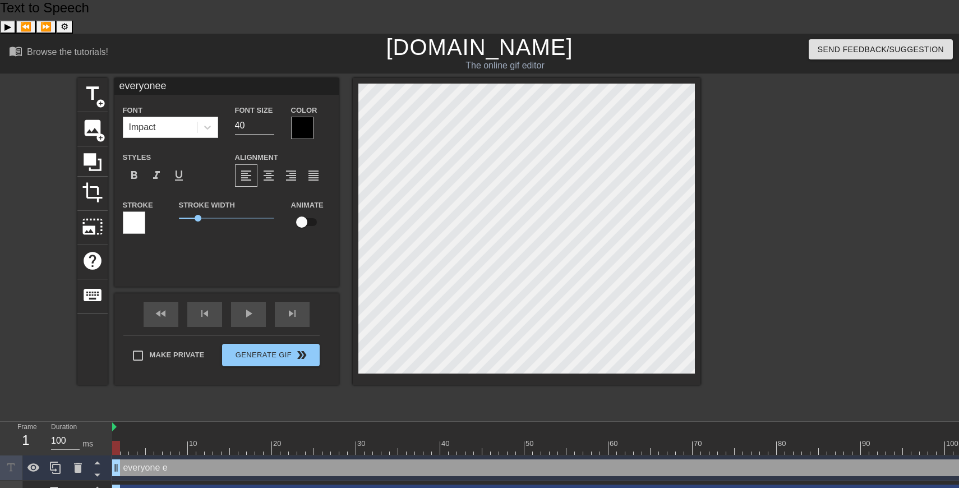
type textarea "everyone el"
type input "everyoneels"
type textarea "everyone els"
type input "everyoneelse"
type textarea "everyone else"
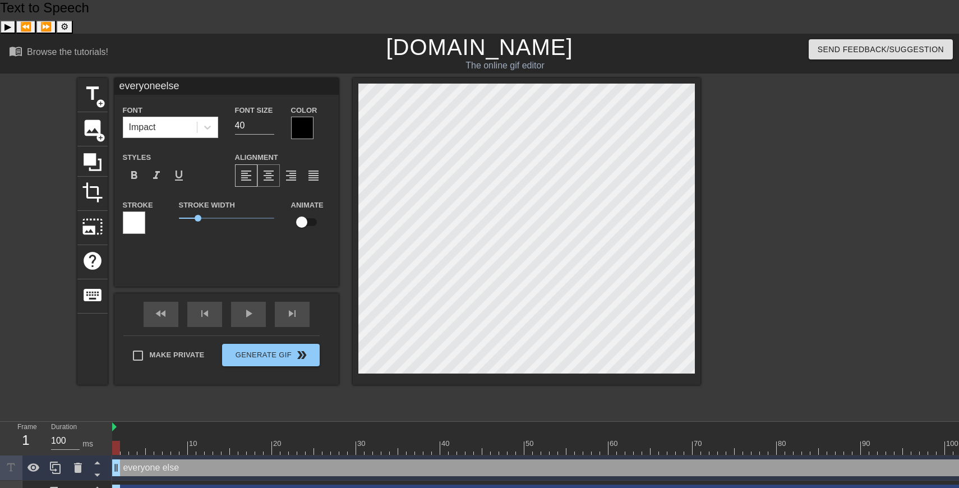
click at [267, 169] on span "format_align_center" at bounding box center [268, 175] width 13 height 13
drag, startPoint x: 118, startPoint y: 436, endPoint x: 94, endPoint y: 445, distance: 25.7
click at [94, 445] on div "Frame 1 Duration 100 ms 10 20 30 40 50 60 70 80 90 100 everyone else drag_handl…" at bounding box center [479, 489] width 959 height 135
drag, startPoint x: 120, startPoint y: 414, endPoint x: 447, endPoint y: 422, distance: 327.2
click at [447, 422] on div "10 20 30 40 50 60 70 80 90 100 everyone else drag_handle drag_handle drag_handl…" at bounding box center [535, 489] width 847 height 135
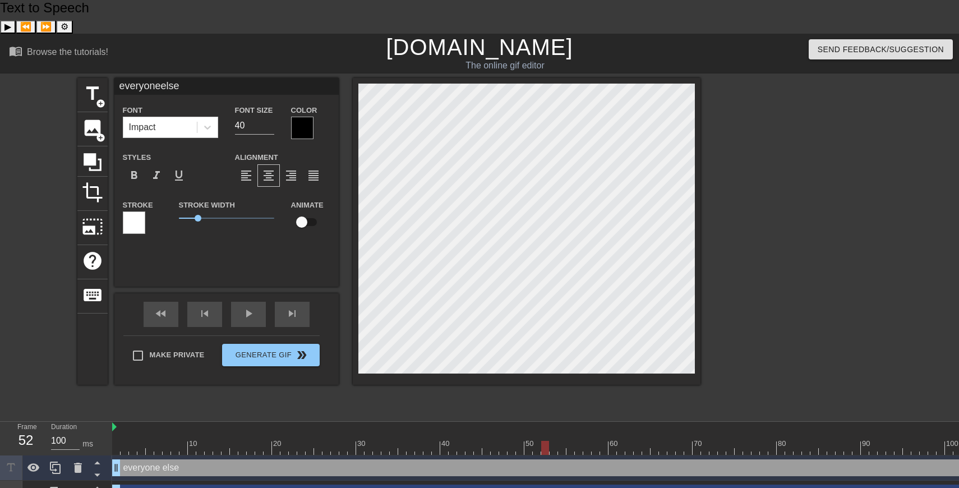
drag, startPoint x: 449, startPoint y: 414, endPoint x: 543, endPoint y: 404, distance: 93.7
click at [543, 422] on div "10 20 30 40 50 60 70 80 90 100" at bounding box center [549, 438] width 875 height 33
drag, startPoint x: 545, startPoint y: 417, endPoint x: 756, endPoint y: 414, distance: 211.0
click at [756, 441] on div at bounding box center [756, 448] width 8 height 14
drag, startPoint x: 755, startPoint y: 416, endPoint x: 780, endPoint y: 414, distance: 25.3
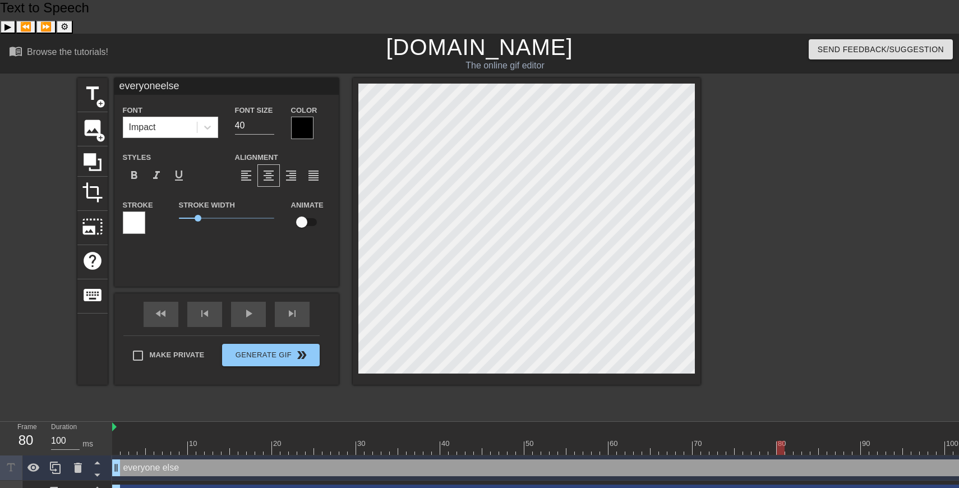
click at [780, 441] on div at bounding box center [781, 448] width 8 height 14
drag, startPoint x: 786, startPoint y: 415, endPoint x: 829, endPoint y: 415, distance: 42.6
click at [829, 441] on div at bounding box center [549, 448] width 875 height 14
drag, startPoint x: 834, startPoint y: 411, endPoint x: 878, endPoint y: 414, distance: 43.3
click at [878, 441] on div at bounding box center [549, 448] width 875 height 14
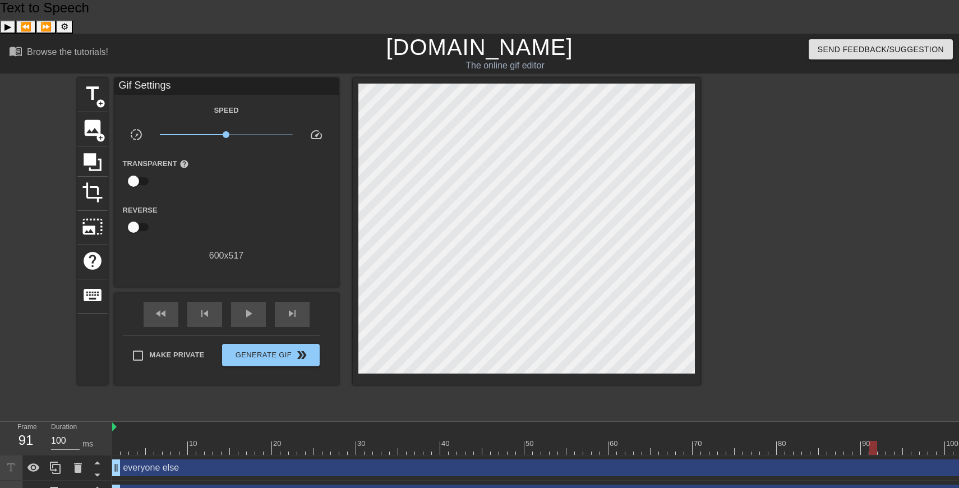
drag, startPoint x: 870, startPoint y: 421, endPoint x: 851, endPoint y: 421, distance: 19.1
click at [851, 422] on div "10 20 30 40 50 60 70 80 90 100" at bounding box center [549, 439] width 875 height 34
drag, startPoint x: 875, startPoint y: 412, endPoint x: 852, endPoint y: 411, distance: 22.5
click at [852, 441] on div at bounding box center [549, 448] width 875 height 14
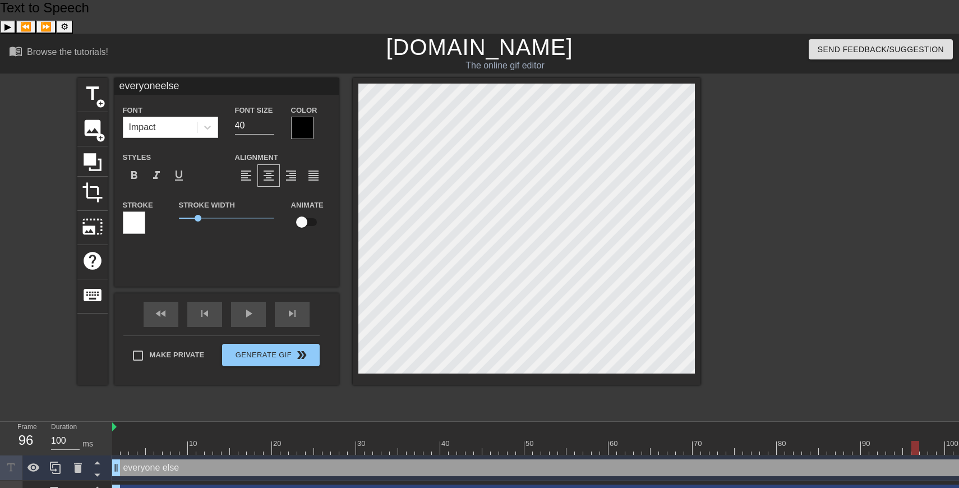
drag, startPoint x: 859, startPoint y: 417, endPoint x: 923, endPoint y: 413, distance: 64.1
click at [920, 441] on div at bounding box center [916, 448] width 8 height 14
drag, startPoint x: 930, startPoint y: 416, endPoint x: 959, endPoint y: 419, distance: 29.4
click at [959, 441] on div at bounding box center [549, 448] width 875 height 14
drag, startPoint x: 954, startPoint y: 413, endPoint x: 914, endPoint y: 412, distance: 40.4
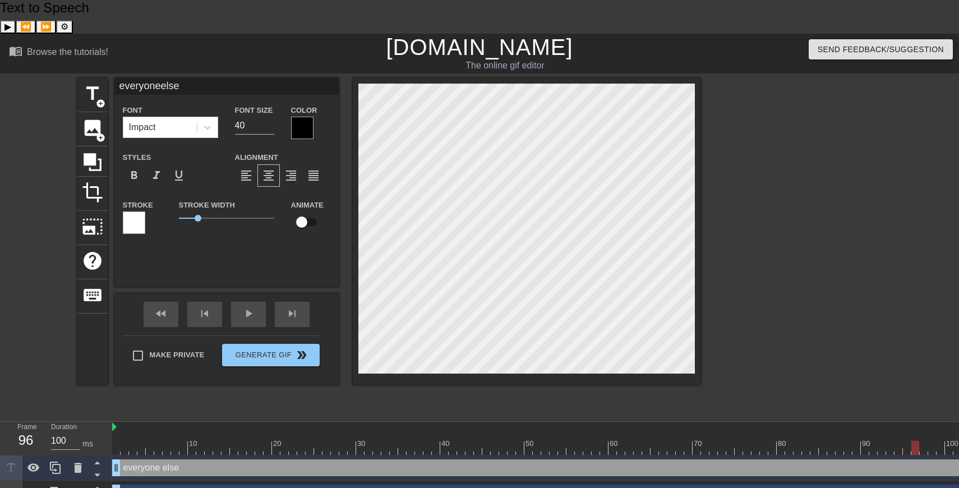
click at [914, 441] on div at bounding box center [916, 448] width 8 height 14
drag, startPoint x: 910, startPoint y: 416, endPoint x: 801, endPoint y: 421, distance: 109.0
click at [801, 422] on div "10 20 30 40 50 60 70 80 90 100" at bounding box center [549, 439] width 875 height 34
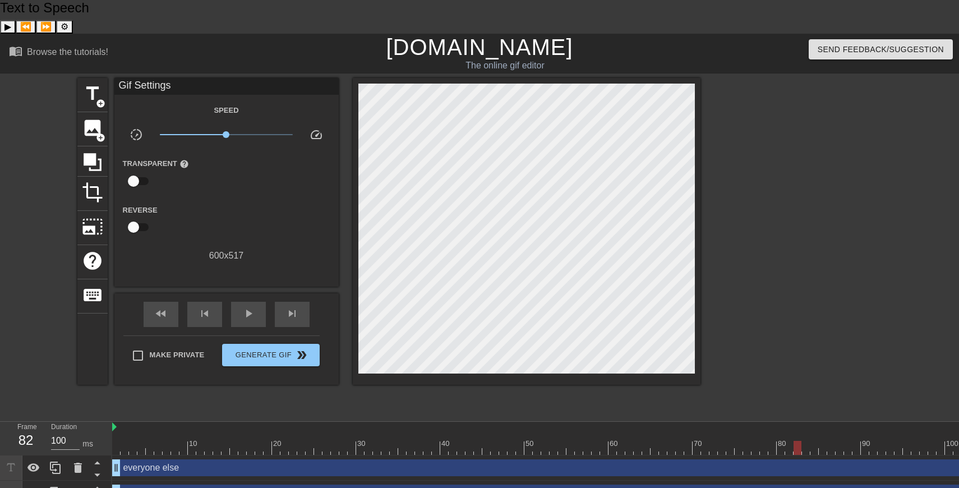
click at [801, 422] on div "10 20 30 40 50 60 70 80 90 100" at bounding box center [549, 439] width 875 height 34
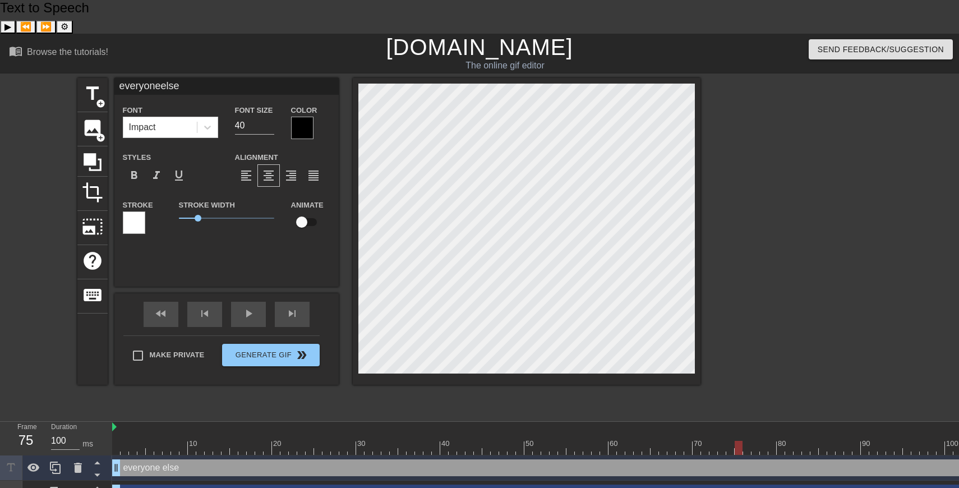
drag, startPoint x: 798, startPoint y: 414, endPoint x: 743, endPoint y: 415, distance: 55.0
click at [743, 441] on div at bounding box center [549, 448] width 875 height 14
drag, startPoint x: 738, startPoint y: 412, endPoint x: 766, endPoint y: 436, distance: 36.2
click at [766, 436] on div "10 20 30 40 50 60 70 80 90 100 everyone else drag_handle drag_handle drag_handl…" at bounding box center [535, 489] width 847 height 135
drag, startPoint x: 766, startPoint y: 415, endPoint x: 786, endPoint y: 419, distance: 19.4
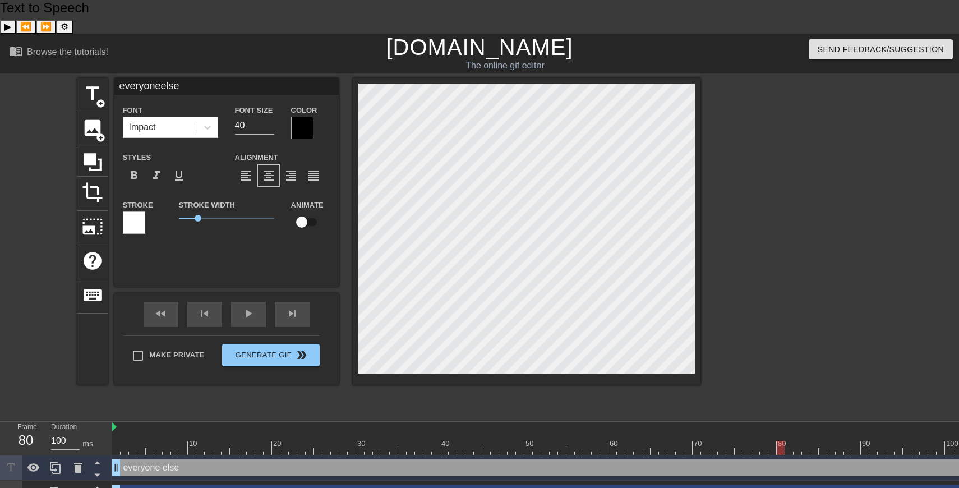
click at [785, 441] on div at bounding box center [781, 448] width 8 height 14
drag, startPoint x: 791, startPoint y: 419, endPoint x: 805, endPoint y: 419, distance: 14.0
click at [802, 441] on div at bounding box center [798, 448] width 8 height 14
drag, startPoint x: 806, startPoint y: 412, endPoint x: 828, endPoint y: 411, distance: 21.3
click at [828, 441] on div at bounding box center [832, 448] width 8 height 14
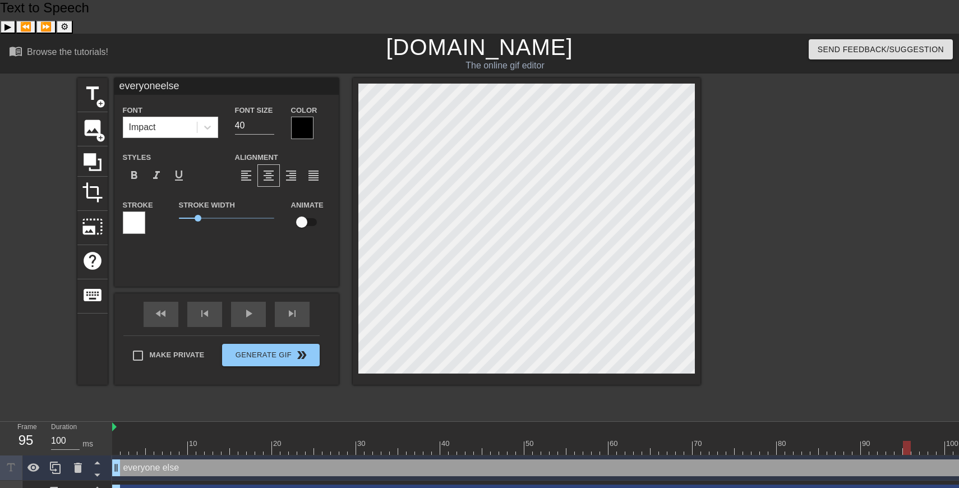
drag, startPoint x: 834, startPoint y: 417, endPoint x: 907, endPoint y: 417, distance: 73.5
click at [907, 441] on div at bounding box center [907, 448] width 8 height 14
drag, startPoint x: 904, startPoint y: 412, endPoint x: 869, endPoint y: 413, distance: 35.4
click at [869, 441] on div at bounding box center [549, 448] width 875 height 14
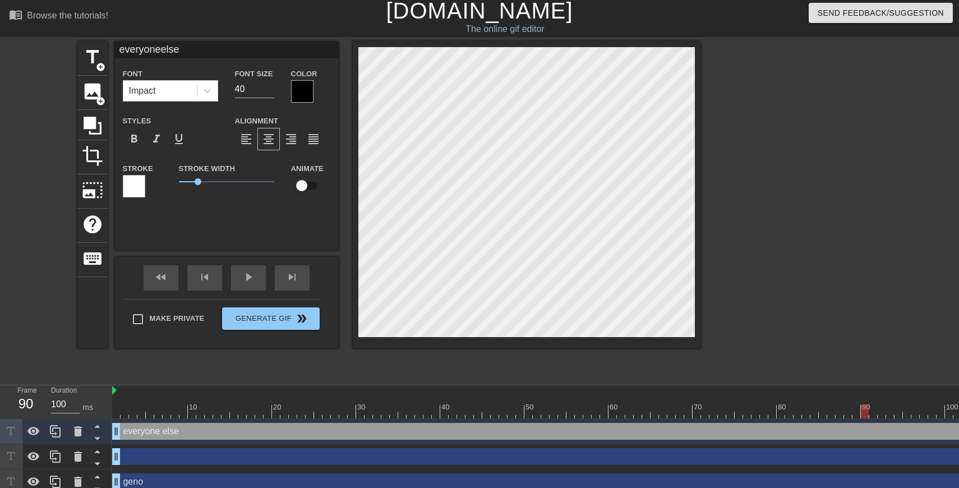
click at [136, 474] on div "geno drag_handle drag_handle" at bounding box center [549, 482] width 875 height 17
type input "geno"
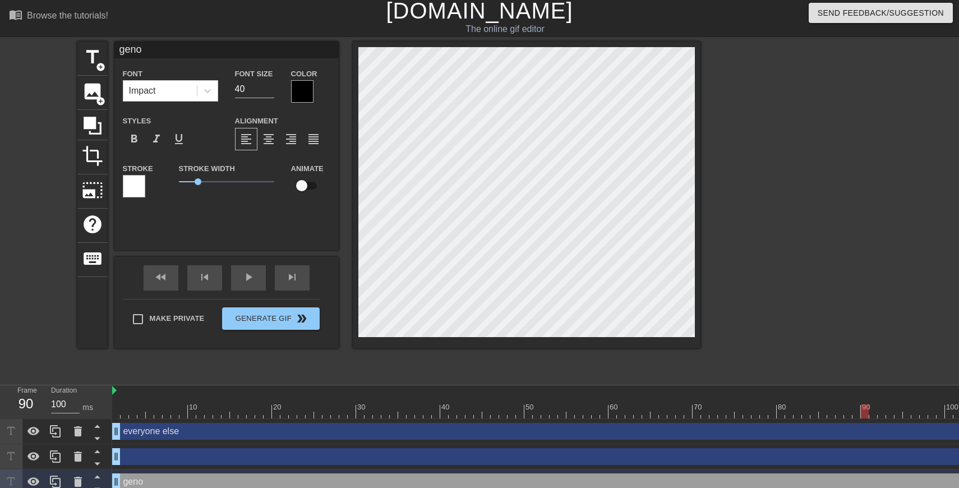
click at [130, 474] on div "geno drag_handle drag_handle" at bounding box center [549, 482] width 875 height 17
drag, startPoint x: 255, startPoint y: 369, endPoint x: 873, endPoint y: 378, distance: 618.4
click at [873, 385] on div "10 20 30 40 50 60 70 80 90 100" at bounding box center [549, 401] width 875 height 33
drag, startPoint x: 874, startPoint y: 376, endPoint x: 959, endPoint y: 372, distance: 84.8
click at [959, 405] on div at bounding box center [958, 412] width 8 height 14
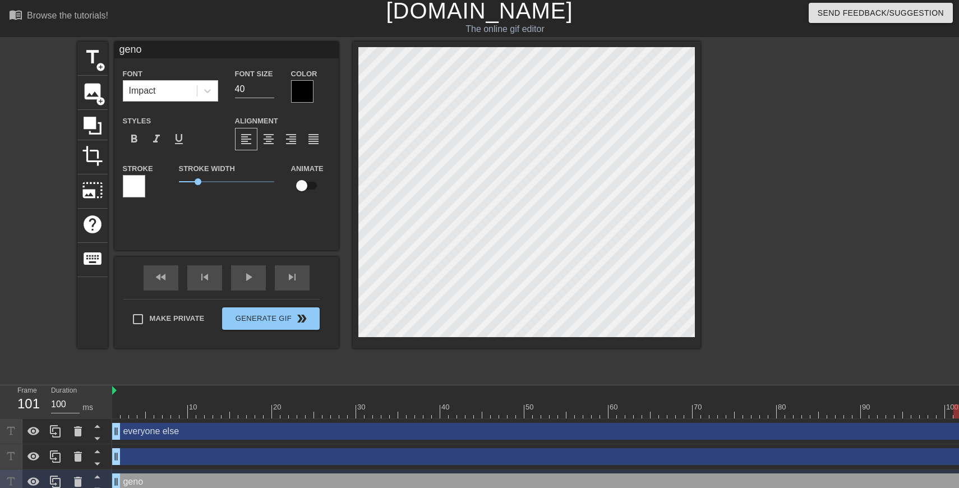
scroll to position [0, 0]
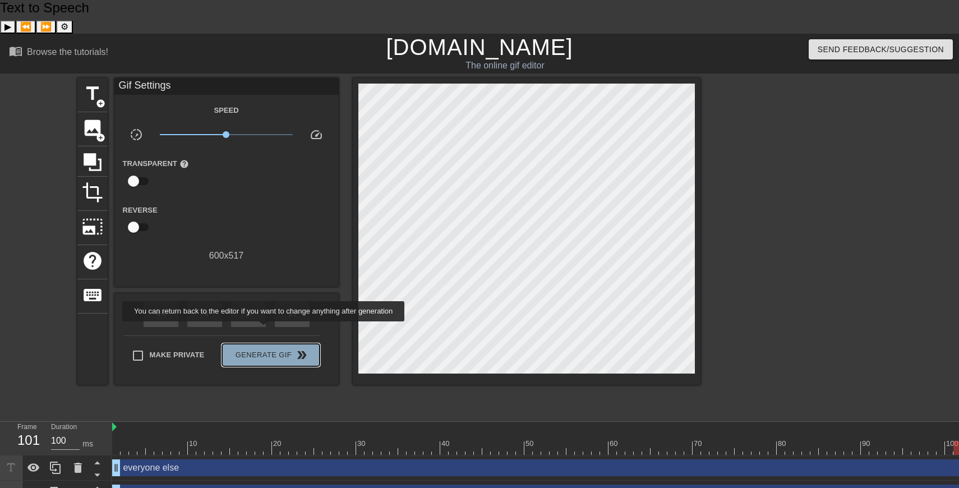
click at [271, 344] on button "Generate Gif double_arrow" at bounding box center [270, 355] width 97 height 22
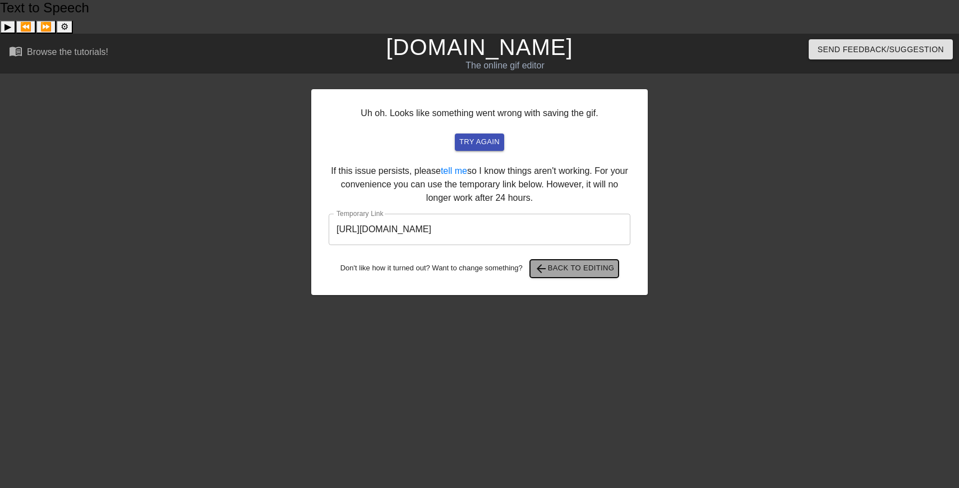
click at [553, 262] on span "arrow_back Back to Editing" at bounding box center [575, 268] width 80 height 13
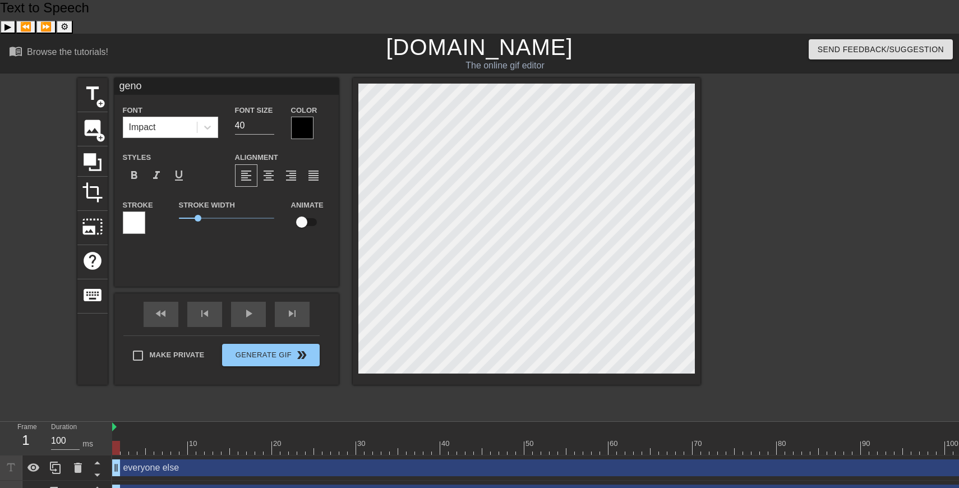
click at [120, 441] on div at bounding box center [549, 448] width 875 height 14
click at [308, 212] on input "checkbox" at bounding box center [302, 222] width 64 height 21
checkbox input "true"
click at [185, 485] on div "drag_handle drag_handle" at bounding box center [549, 493] width 875 height 17
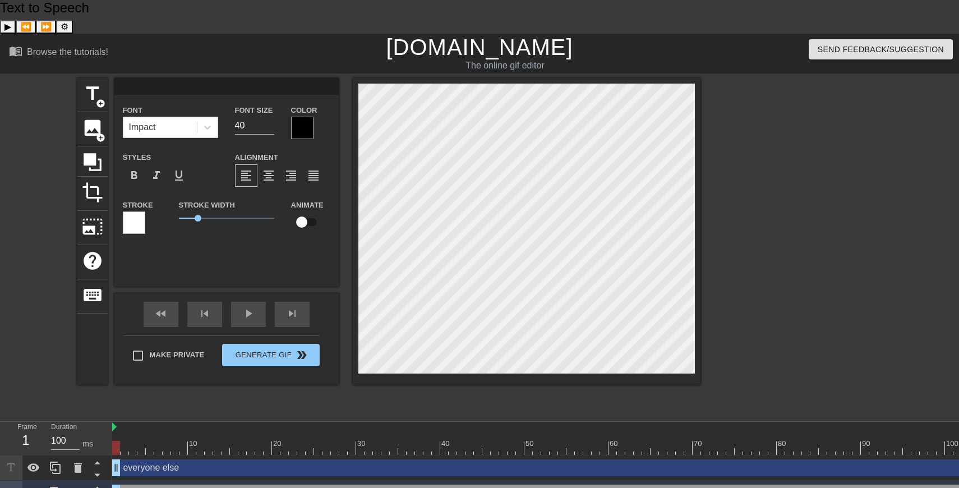
click at [310, 212] on input "checkbox" at bounding box center [302, 222] width 64 height 21
checkbox input "true"
click at [212, 460] on div "everyone else drag_handle drag_handle" at bounding box center [549, 468] width 875 height 17
type input "everyoneelse"
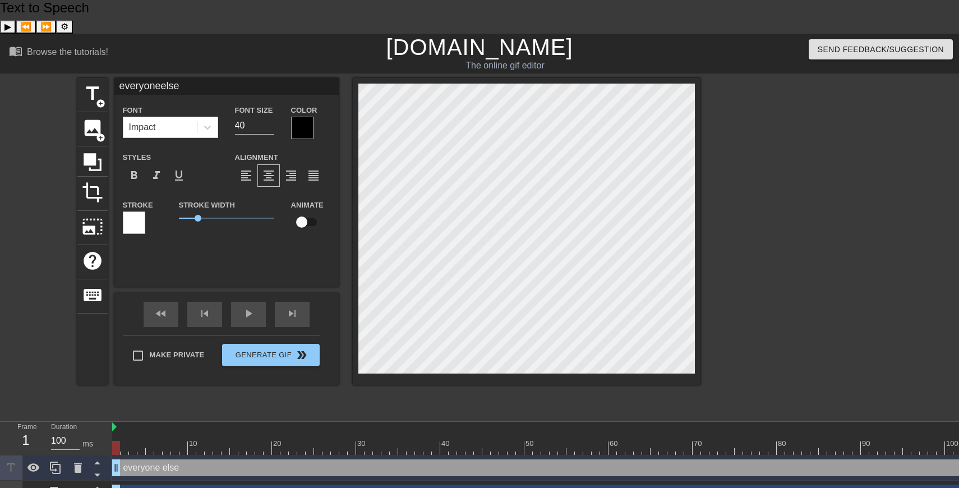
click at [306, 212] on input "checkbox" at bounding box center [302, 222] width 64 height 21
checkbox input "true"
type input "geno"
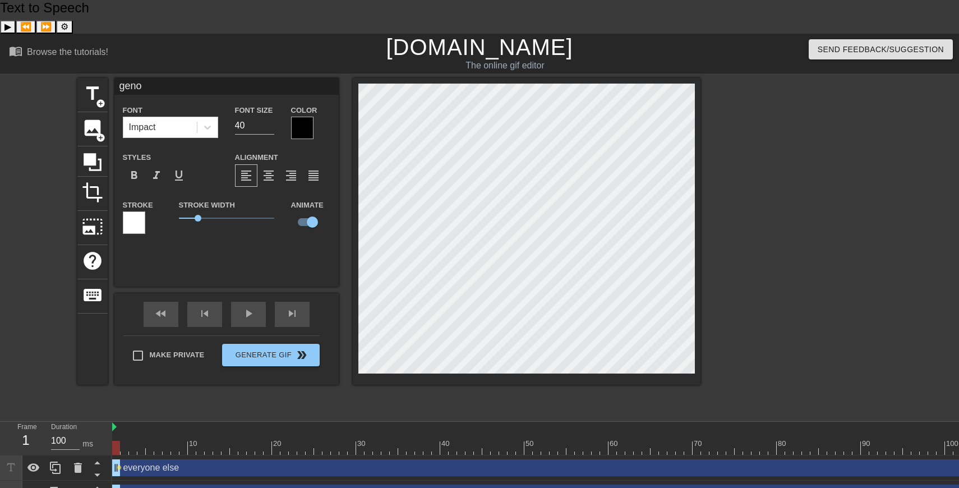
scroll to position [36, 0]
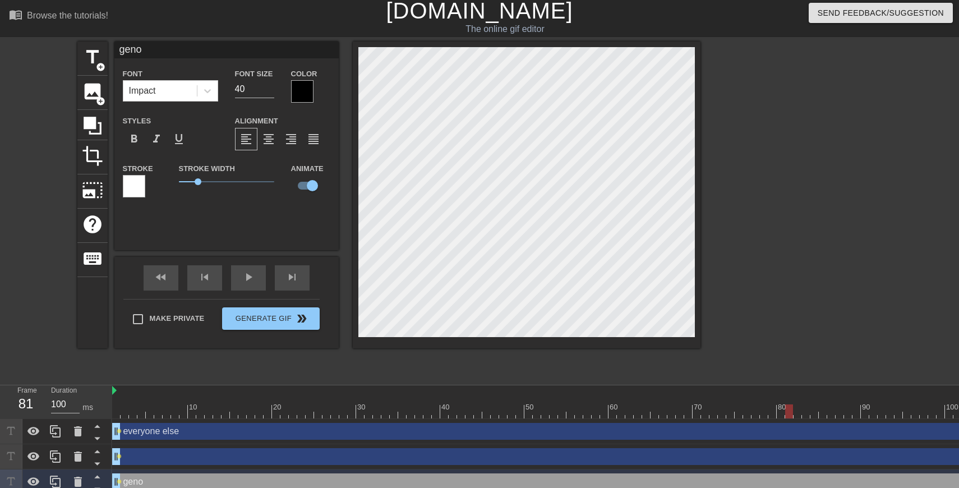
drag, startPoint x: 118, startPoint y: 375, endPoint x: 788, endPoint y: 366, distance: 669.4
click at [788, 385] on div "10 20 30 40 50 60 70 80 90 100" at bounding box center [549, 401] width 875 height 33
click at [724, 275] on div "title add_circle image add_circle crop photo_size_select_large help keyboard ge…" at bounding box center [479, 210] width 959 height 337
drag, startPoint x: 793, startPoint y: 378, endPoint x: 746, endPoint y: 380, distance: 47.7
click at [746, 405] on div at bounding box center [549, 412] width 875 height 14
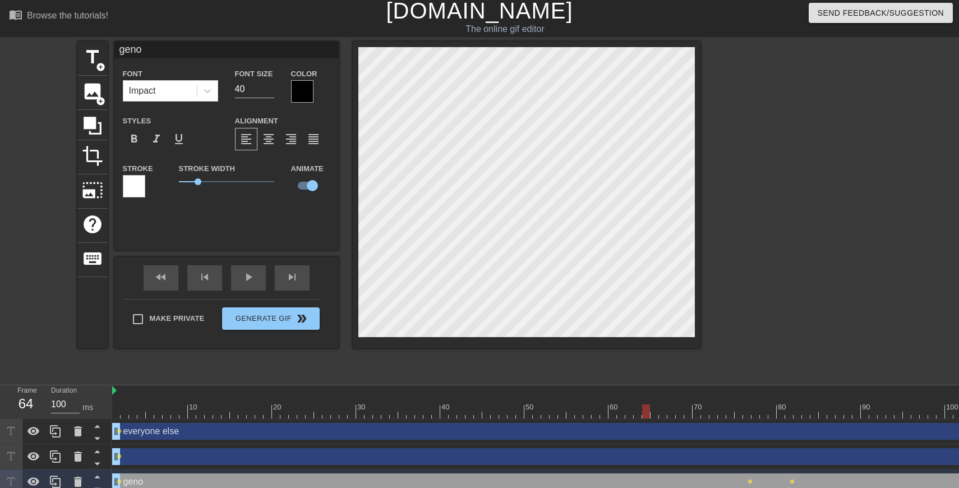
drag, startPoint x: 750, startPoint y: 378, endPoint x: 627, endPoint y: 368, distance: 123.3
click at [628, 385] on div "10 20 30 40 50 60 70 80 90 100" at bounding box center [549, 401] width 875 height 33
drag, startPoint x: 632, startPoint y: 377, endPoint x: 756, endPoint y: 381, distance: 123.5
click at [756, 405] on div at bounding box center [756, 412] width 8 height 14
drag, startPoint x: 757, startPoint y: 378, endPoint x: 794, endPoint y: 378, distance: 37.0
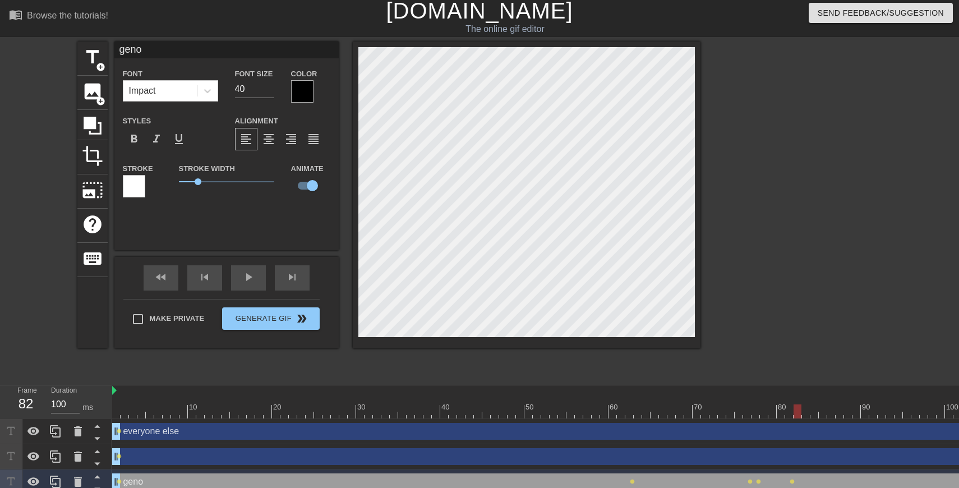
click at [794, 405] on div at bounding box center [798, 412] width 8 height 14
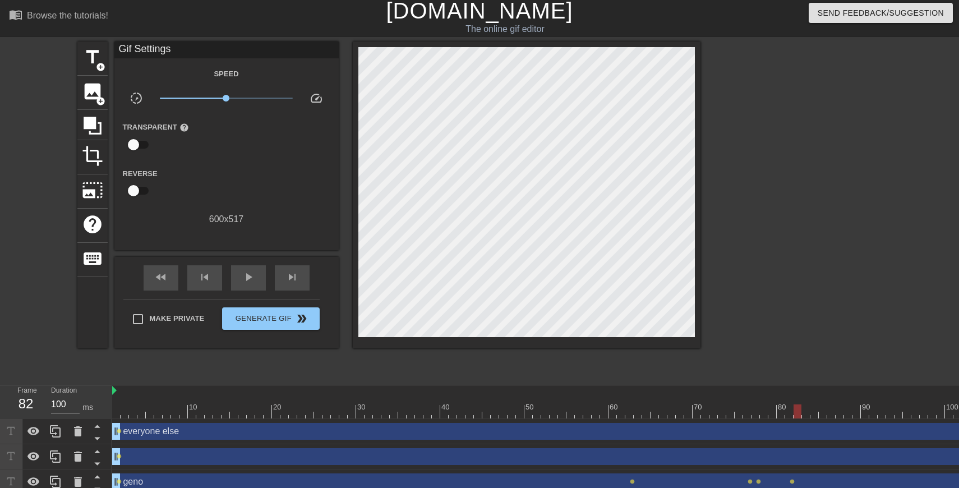
click at [697, 288] on div at bounding box center [527, 195] width 348 height 307
click at [796, 405] on div at bounding box center [798, 412] width 8 height 14
drag, startPoint x: 800, startPoint y: 380, endPoint x: 958, endPoint y: 370, distance: 159.1
click at [958, 405] on div at bounding box center [958, 412] width 8 height 14
click at [145, 448] on div "drag_handle drag_handle" at bounding box center [549, 456] width 875 height 17
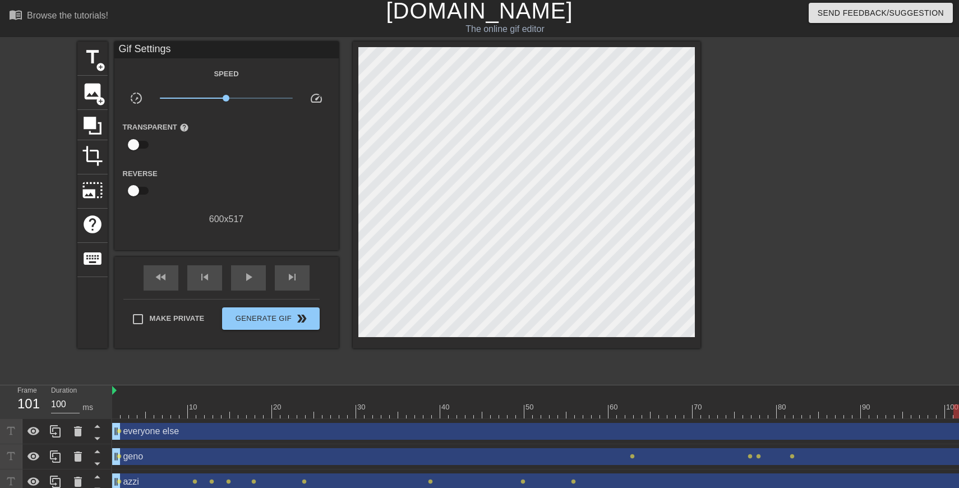
scroll to position [11, 0]
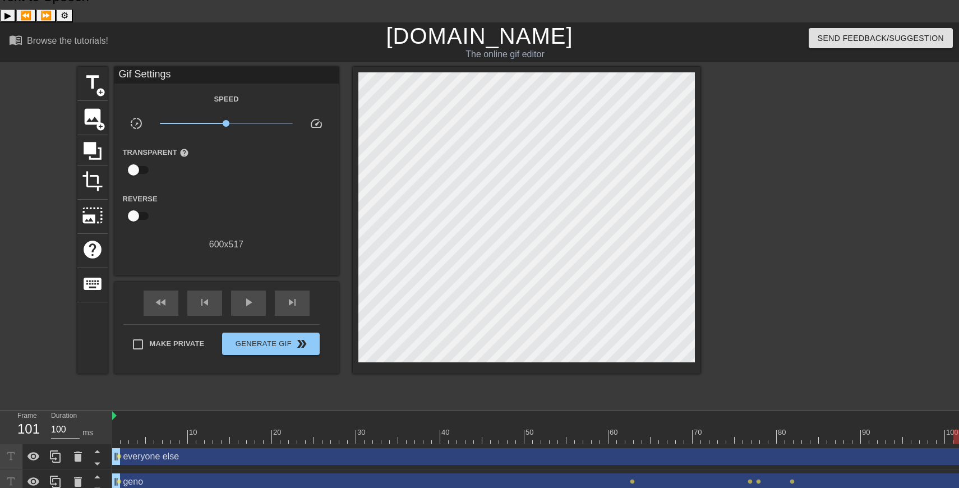
click at [149, 448] on div "everyone else drag_handle drag_handle" at bounding box center [549, 456] width 875 height 17
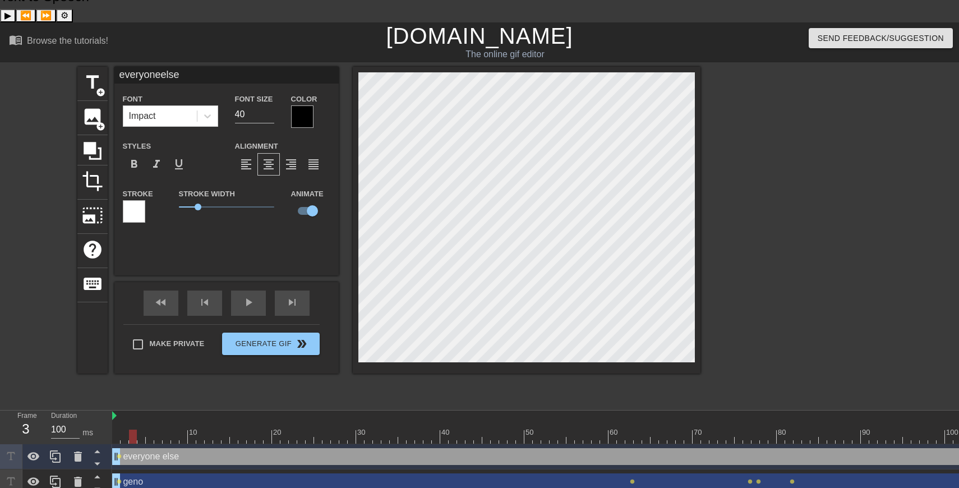
click at [132, 430] on div at bounding box center [549, 437] width 875 height 14
drag, startPoint x: 128, startPoint y: 407, endPoint x: 103, endPoint y: 407, distance: 25.2
click at [103, 411] on div "Frame 1 Duration 100 ms 10 20 30 40 50 60 70 80 90 100 everyone else drag_handl…" at bounding box center [479, 465] width 959 height 109
drag, startPoint x: 118, startPoint y: 403, endPoint x: 389, endPoint y: 424, distance: 272.3
click at [389, 424] on div "10 20 30 40 50 60 70 80 90 100 everyone else drag_handle drag_handle lens geno …" at bounding box center [535, 465] width 847 height 109
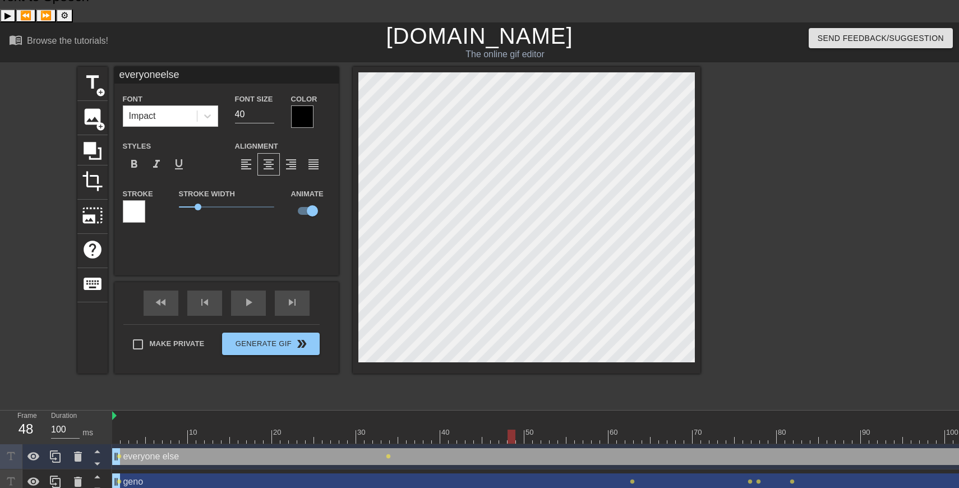
drag, startPoint x: 388, startPoint y: 401, endPoint x: 511, endPoint y: 400, distance: 122.3
click at [511, 430] on div at bounding box center [512, 437] width 8 height 14
drag, startPoint x: 515, startPoint y: 401, endPoint x: 567, endPoint y: 402, distance: 52.2
click at [566, 430] on div at bounding box center [562, 437] width 8 height 14
drag, startPoint x: 574, startPoint y: 400, endPoint x: 767, endPoint y: 396, distance: 193.1
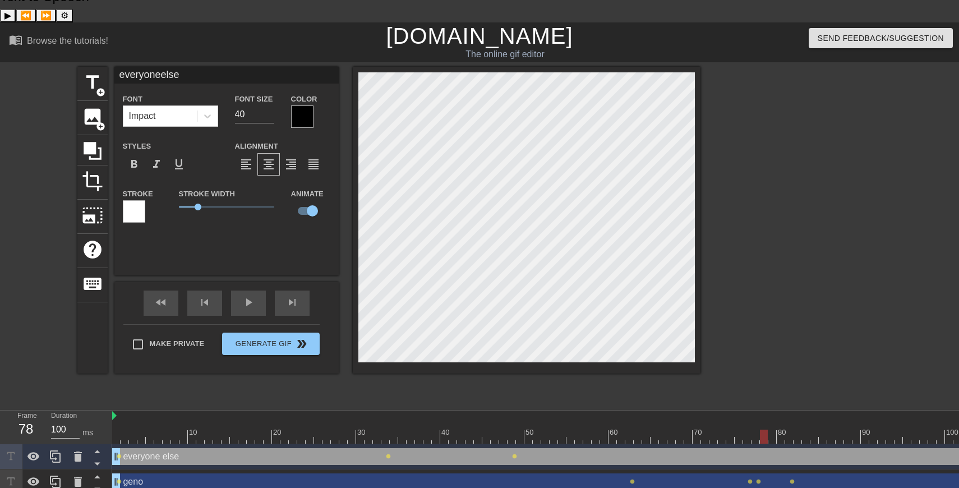
click at [767, 430] on div at bounding box center [764, 437] width 8 height 14
drag, startPoint x: 764, startPoint y: 404, endPoint x: 737, endPoint y: 403, distance: 26.9
click at [737, 430] on div at bounding box center [739, 437] width 8 height 14
drag, startPoint x: 742, startPoint y: 402, endPoint x: 802, endPoint y: 399, distance: 59.6
click at [802, 430] on div at bounding box center [549, 437] width 875 height 14
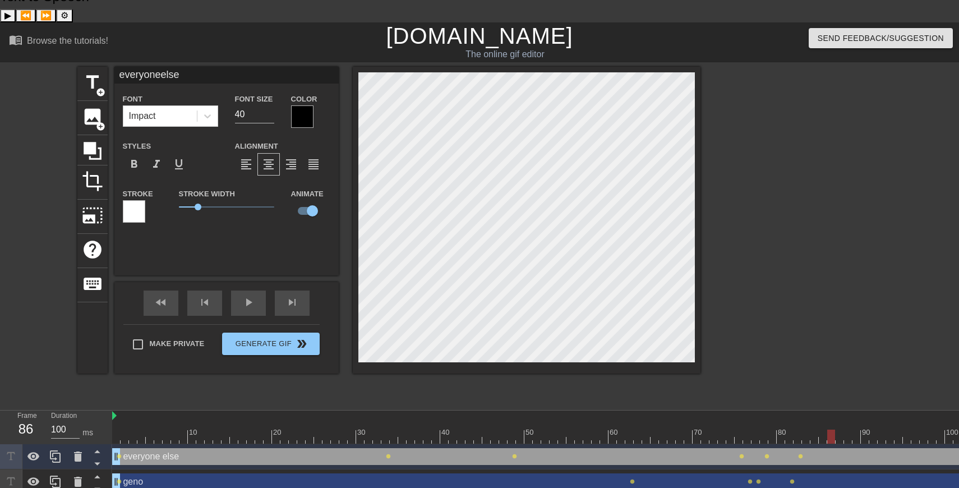
drag, startPoint x: 798, startPoint y: 402, endPoint x: 839, endPoint y: 401, distance: 41.0
click at [835, 430] on div at bounding box center [832, 437] width 8 height 14
drag, startPoint x: 842, startPoint y: 404, endPoint x: 950, endPoint y: 403, distance: 108.3
click at [950, 430] on div at bounding box center [949, 437] width 8 height 14
drag, startPoint x: 950, startPoint y: 403, endPoint x: 929, endPoint y: 403, distance: 21.3
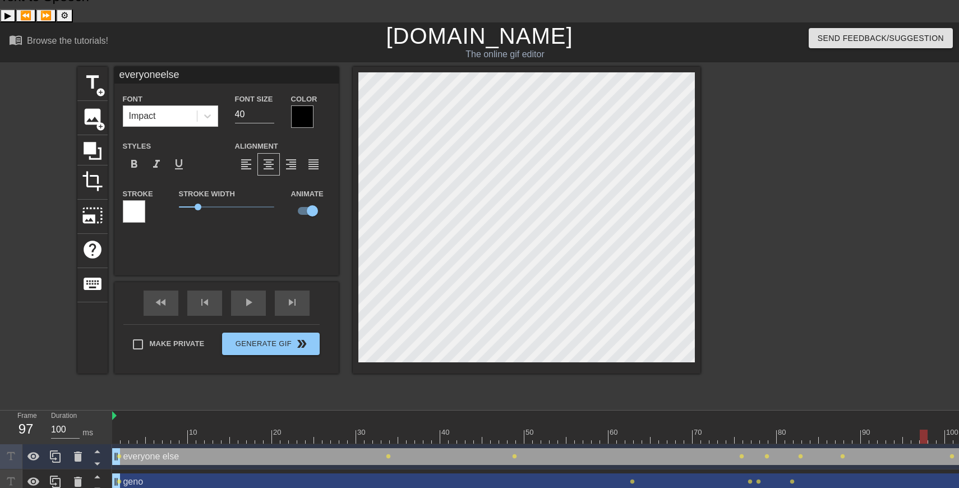
click at [929, 430] on div at bounding box center [549, 437] width 875 height 14
drag, startPoint x: 926, startPoint y: 406, endPoint x: 906, endPoint y: 406, distance: 20.2
click at [906, 430] on div at bounding box center [907, 437] width 8 height 14
drag, startPoint x: 906, startPoint y: 402, endPoint x: 860, endPoint y: 402, distance: 46.0
click at [860, 430] on div at bounding box center [857, 437] width 8 height 14
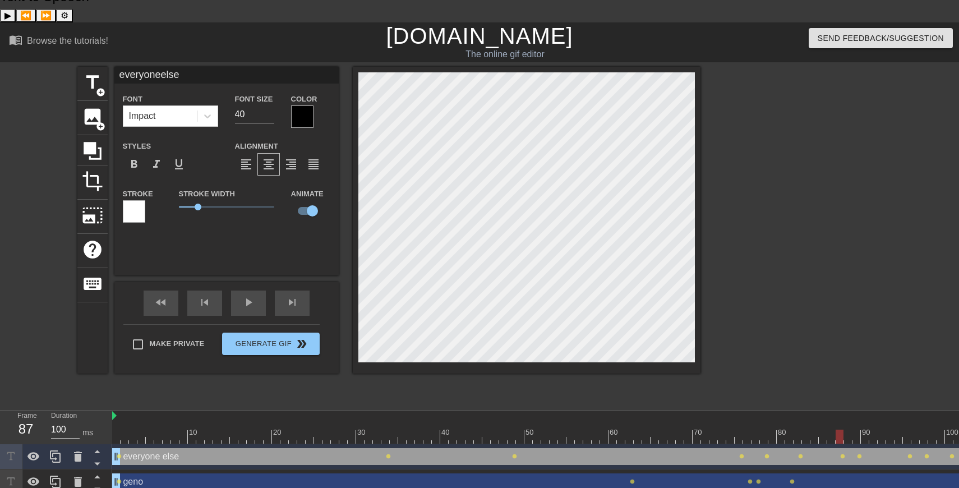
drag, startPoint x: 858, startPoint y: 403, endPoint x: 843, endPoint y: 404, distance: 15.2
click at [843, 430] on div at bounding box center [840, 437] width 8 height 14
drag, startPoint x: 840, startPoint y: 403, endPoint x: 959, endPoint y: 405, distance: 119.0
click at [959, 430] on div at bounding box center [958, 437] width 8 height 14
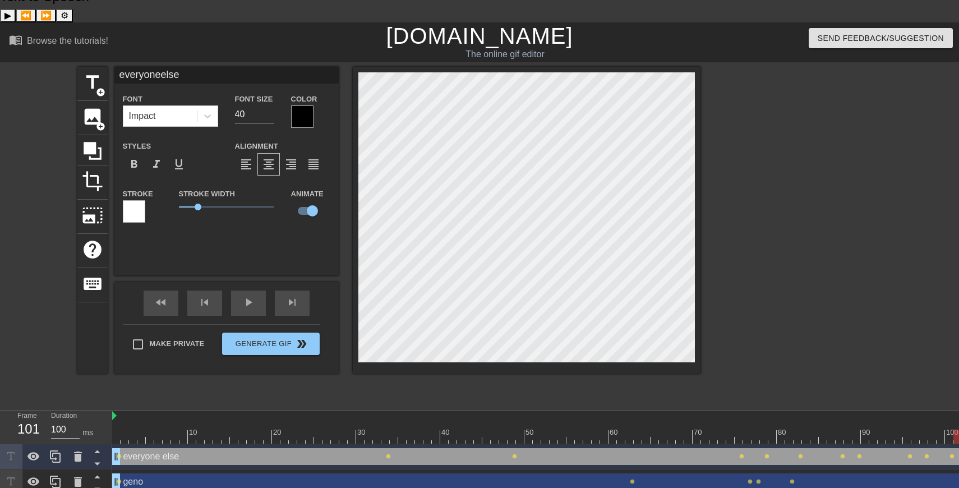
type input "azzi"
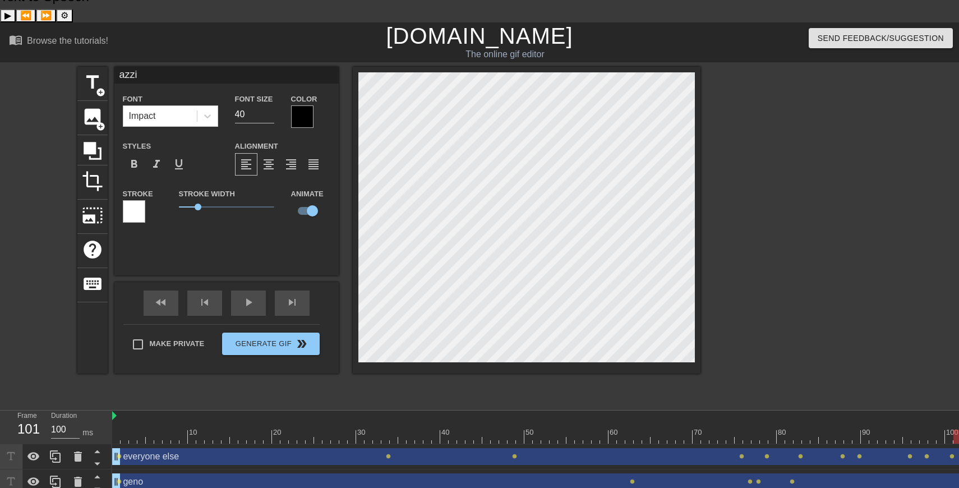
click at [122, 430] on div at bounding box center [549, 437] width 875 height 14
drag, startPoint x: 122, startPoint y: 404, endPoint x: 102, endPoint y: 404, distance: 20.8
click at [102, 411] on div "Frame 1 Duration 100 ms 10 20 30 40 50 60 70 80 90 100 everyone else drag_handl…" at bounding box center [479, 465] width 959 height 109
drag, startPoint x: 134, startPoint y: 476, endPoint x: 149, endPoint y: 476, distance: 15.2
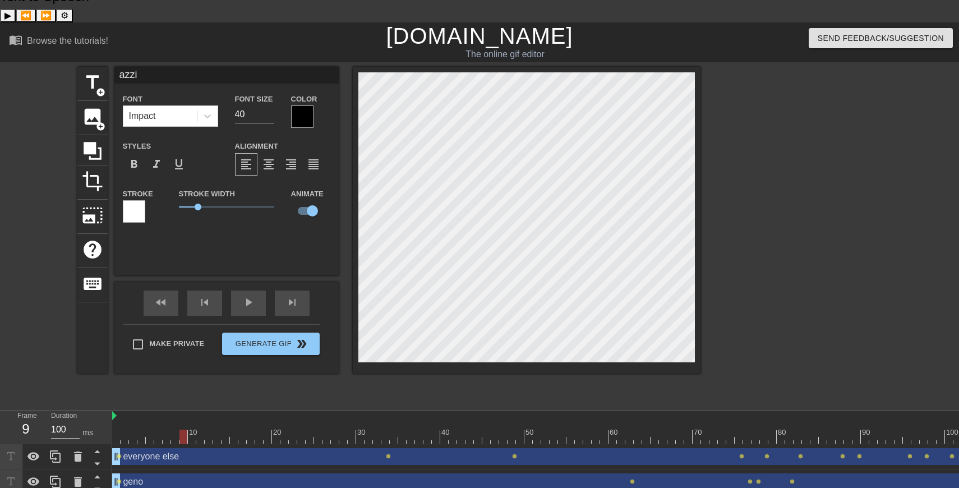
drag, startPoint x: 119, startPoint y: 400, endPoint x: 186, endPoint y: 401, distance: 66.8
click at [186, 430] on div at bounding box center [184, 437] width 8 height 14
drag, startPoint x: 186, startPoint y: 403, endPoint x: 210, endPoint y: 403, distance: 24.7
click at [210, 430] on div at bounding box center [209, 437] width 8 height 14
drag, startPoint x: 215, startPoint y: 402, endPoint x: 279, endPoint y: 403, distance: 64.5
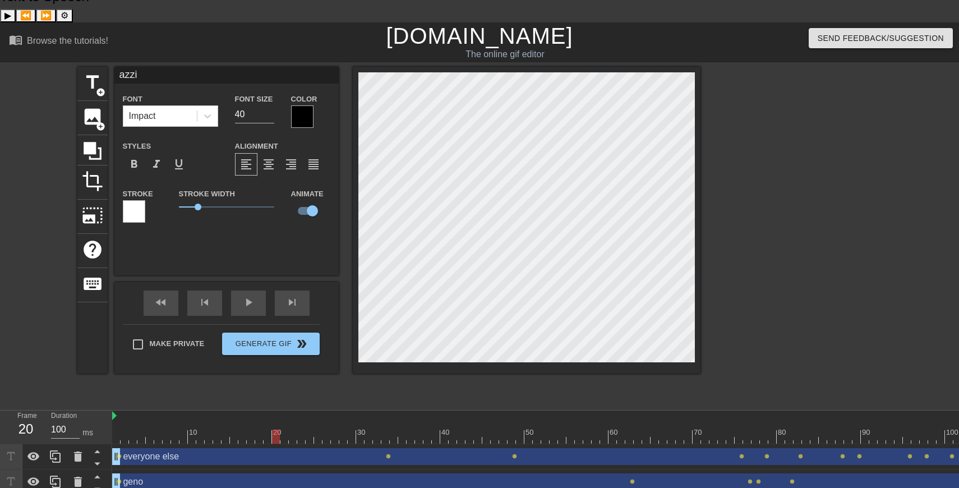
click at [279, 430] on div at bounding box center [276, 437] width 8 height 14
drag, startPoint x: 273, startPoint y: 406, endPoint x: 227, endPoint y: 400, distance: 46.3
click at [227, 430] on div at bounding box center [226, 437] width 8 height 14
drag, startPoint x: 223, startPoint y: 402, endPoint x: 276, endPoint y: 407, distance: 53.5
click at [276, 430] on div at bounding box center [276, 437] width 8 height 14
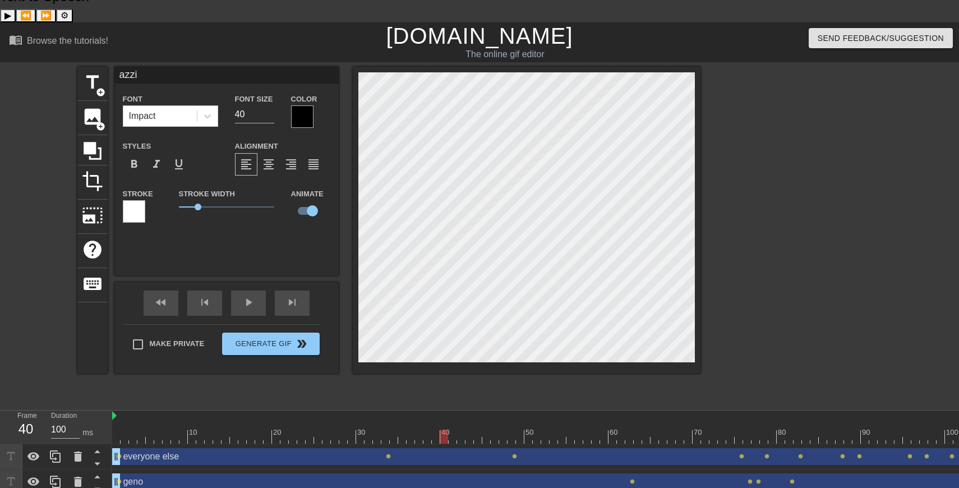
drag, startPoint x: 281, startPoint y: 403, endPoint x: 445, endPoint y: 391, distance: 164.9
click at [445, 411] on div "10 20 30 40 50 60 70 80 90 100" at bounding box center [549, 427] width 875 height 33
drag, startPoint x: 448, startPoint y: 401, endPoint x: 959, endPoint y: 389, distance: 510.7
click at [959, 411] on div "10 20 30 40 50 60 70 80 90 100" at bounding box center [549, 427] width 875 height 33
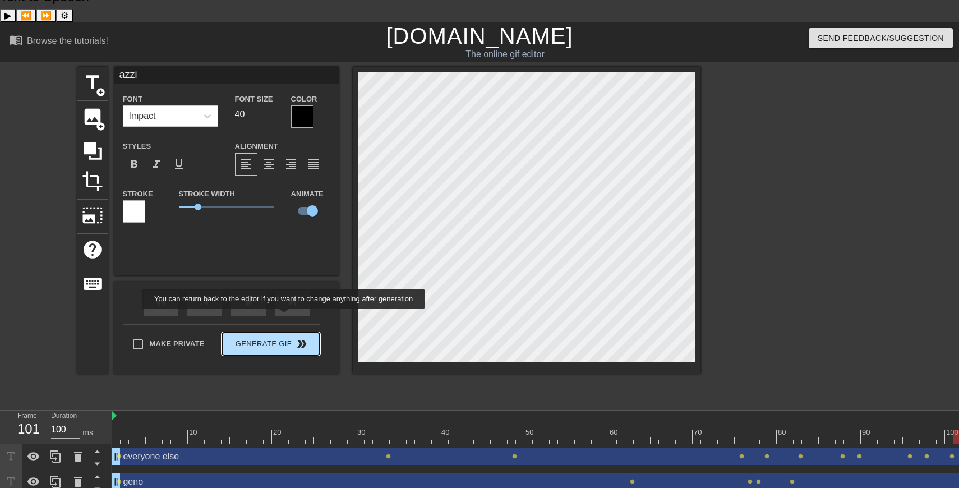
click at [291, 333] on button "Generate Gif double_arrow" at bounding box center [270, 344] width 97 height 22
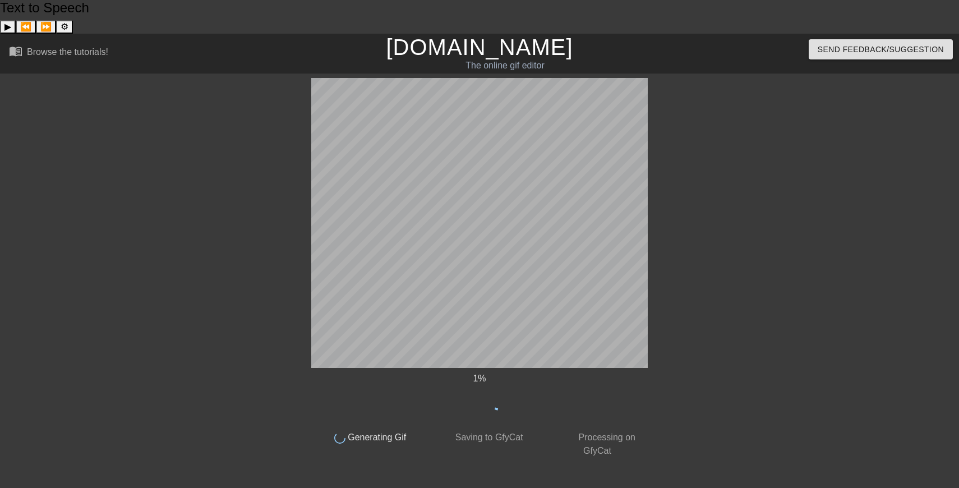
scroll to position [0, 0]
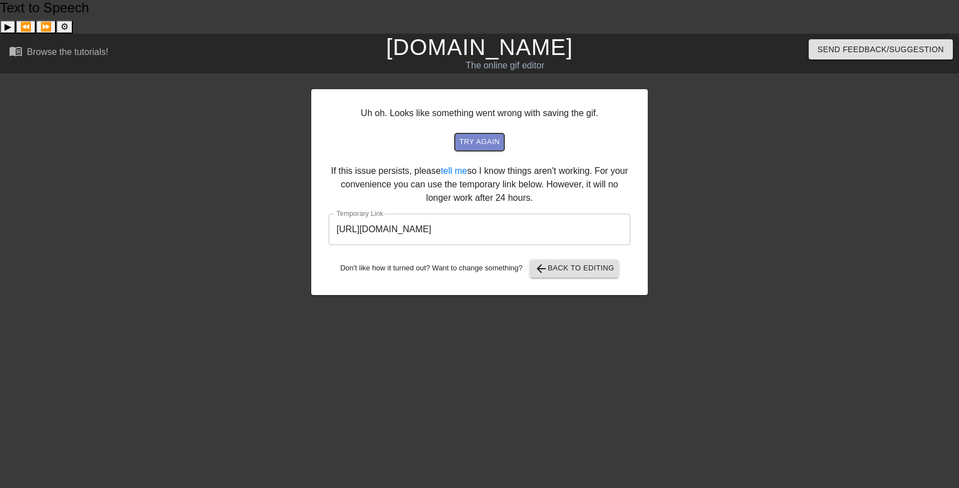
click at [494, 136] on span "try again" at bounding box center [480, 142] width 40 height 13
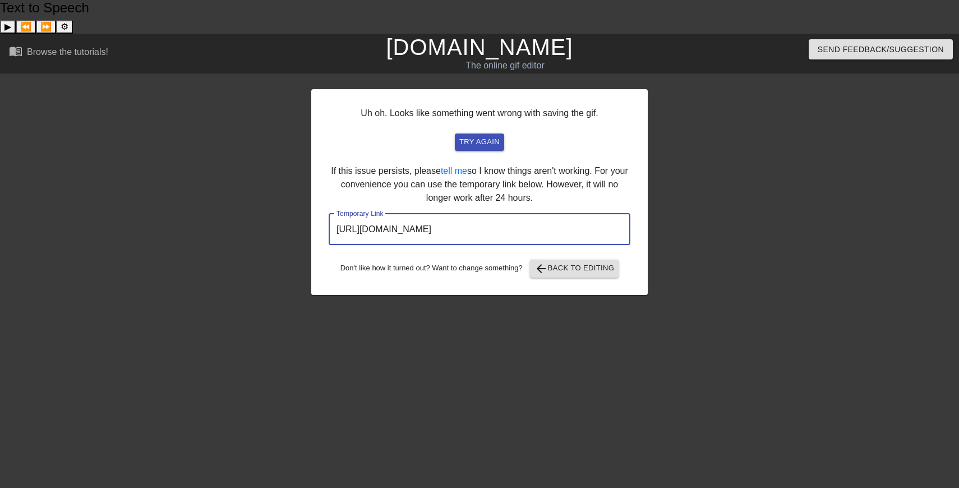
click at [527, 214] on input "[URL][DOMAIN_NAME]" at bounding box center [480, 229] width 302 height 31
